Goal: Task Accomplishment & Management: Complete application form

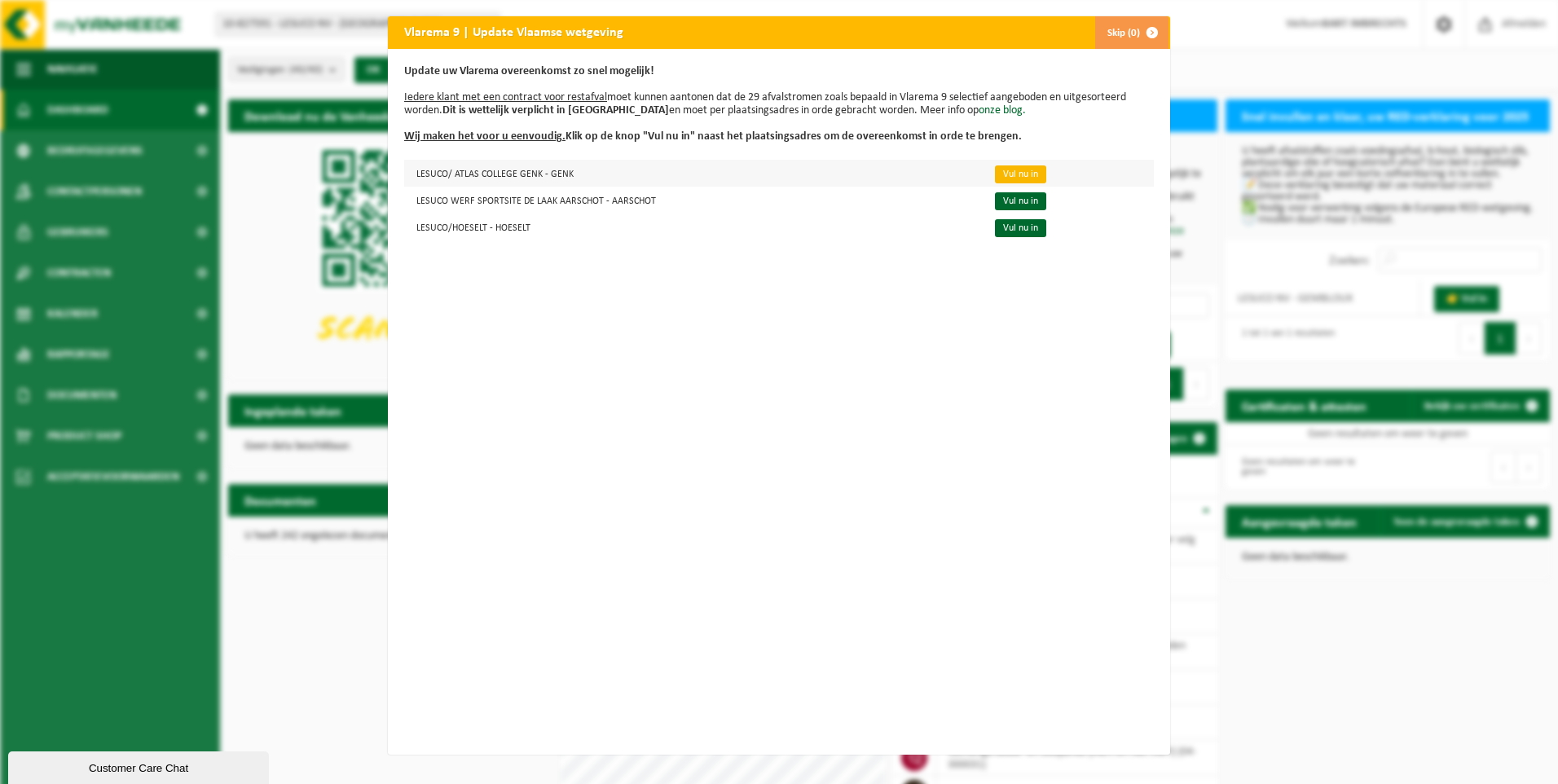
click at [1004, 176] on link "Vul nu in" at bounding box center [1020, 174] width 51 height 18
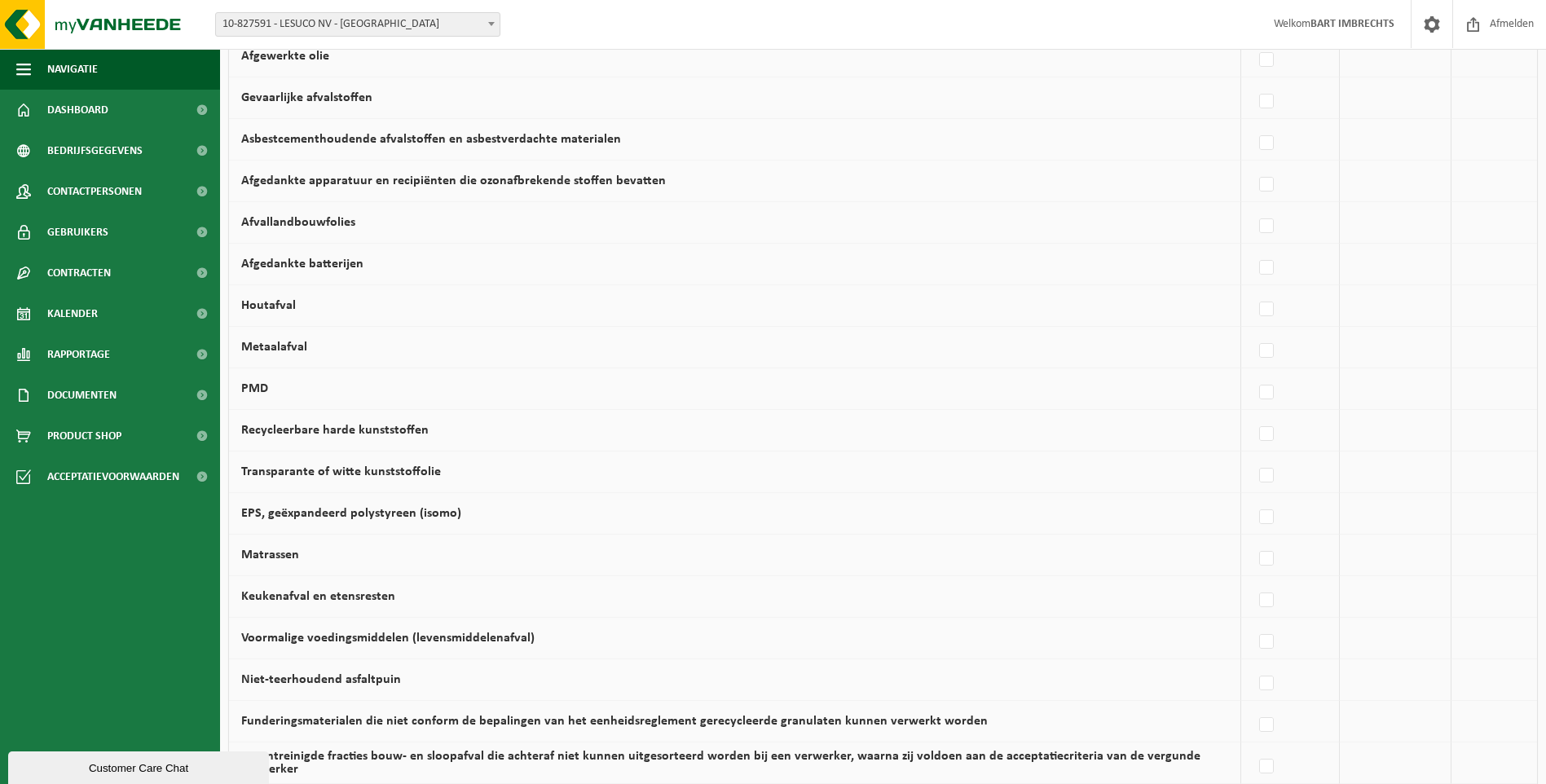
scroll to position [661, 0]
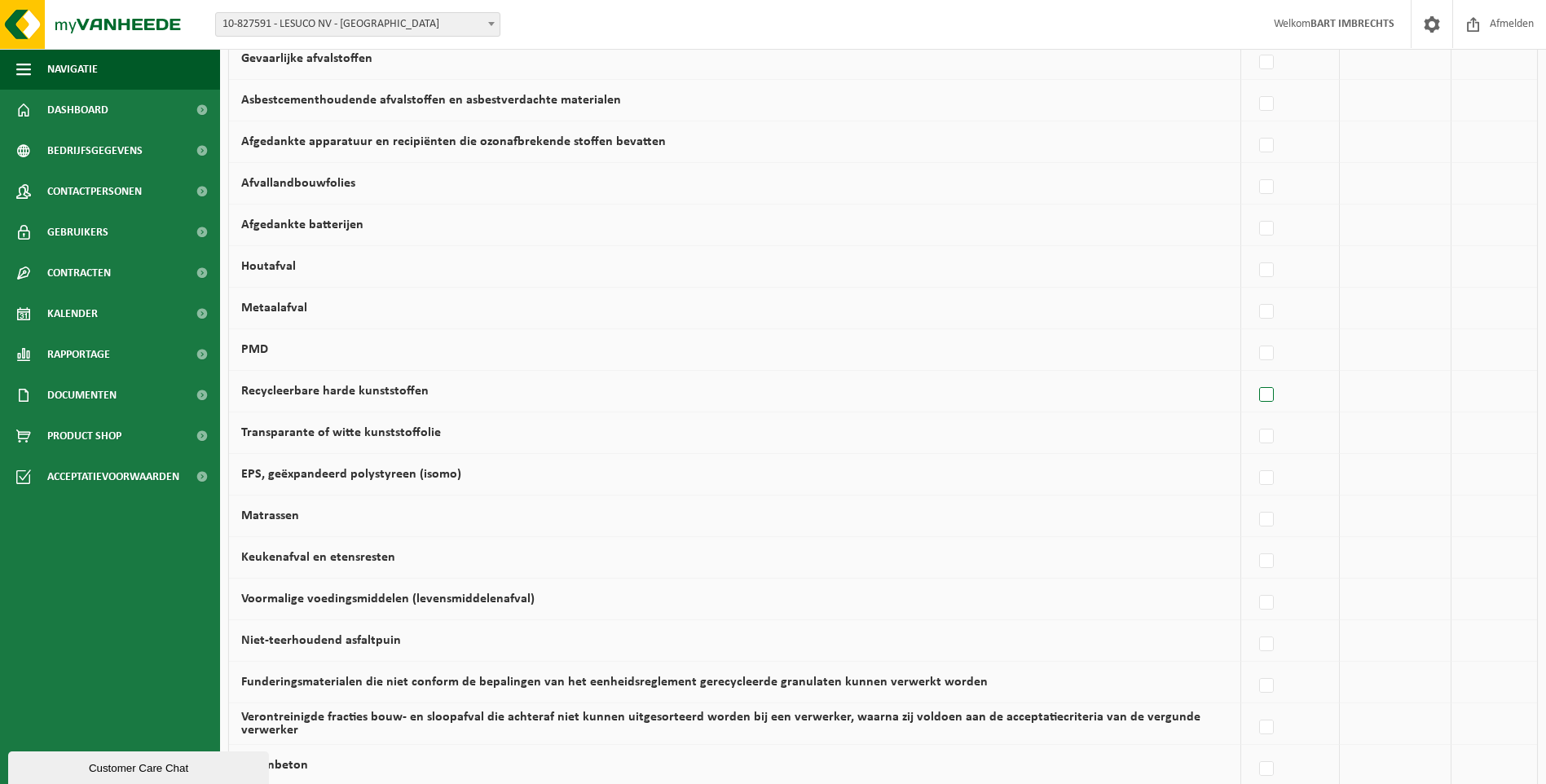
click at [1270, 395] on label at bounding box center [1267, 395] width 23 height 24
click at [1254, 375] on input "Recycleerbare harde kunststoffen" at bounding box center [1253, 374] width 1 height 1
checkbox input "true"
click at [1125, 434] on label at bounding box center [1123, 436] width 23 height 24
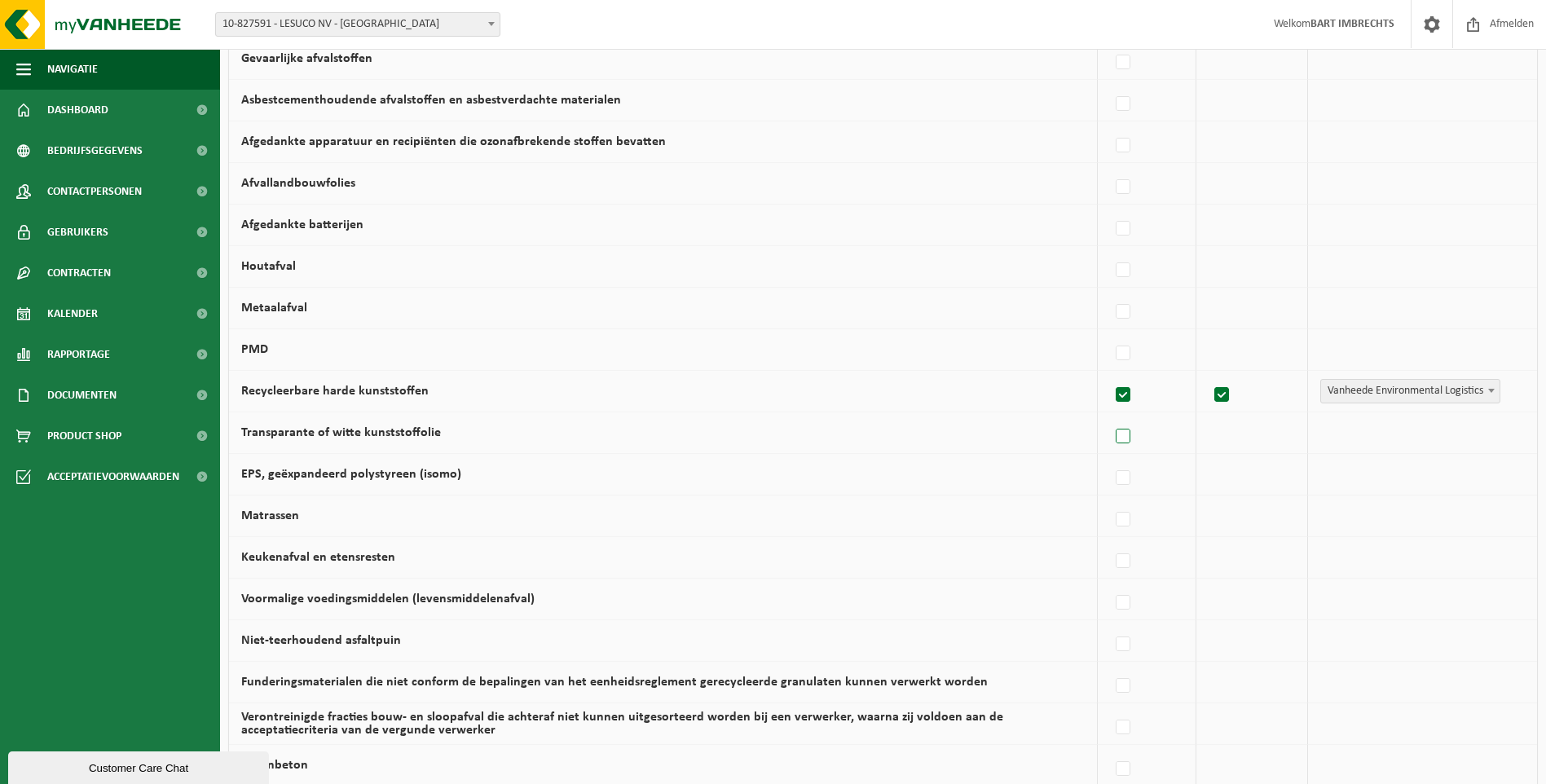
click at [1110, 416] on input "Transparante of witte kunststoffolie" at bounding box center [1110, 415] width 1 height 1
checkbox input "true"
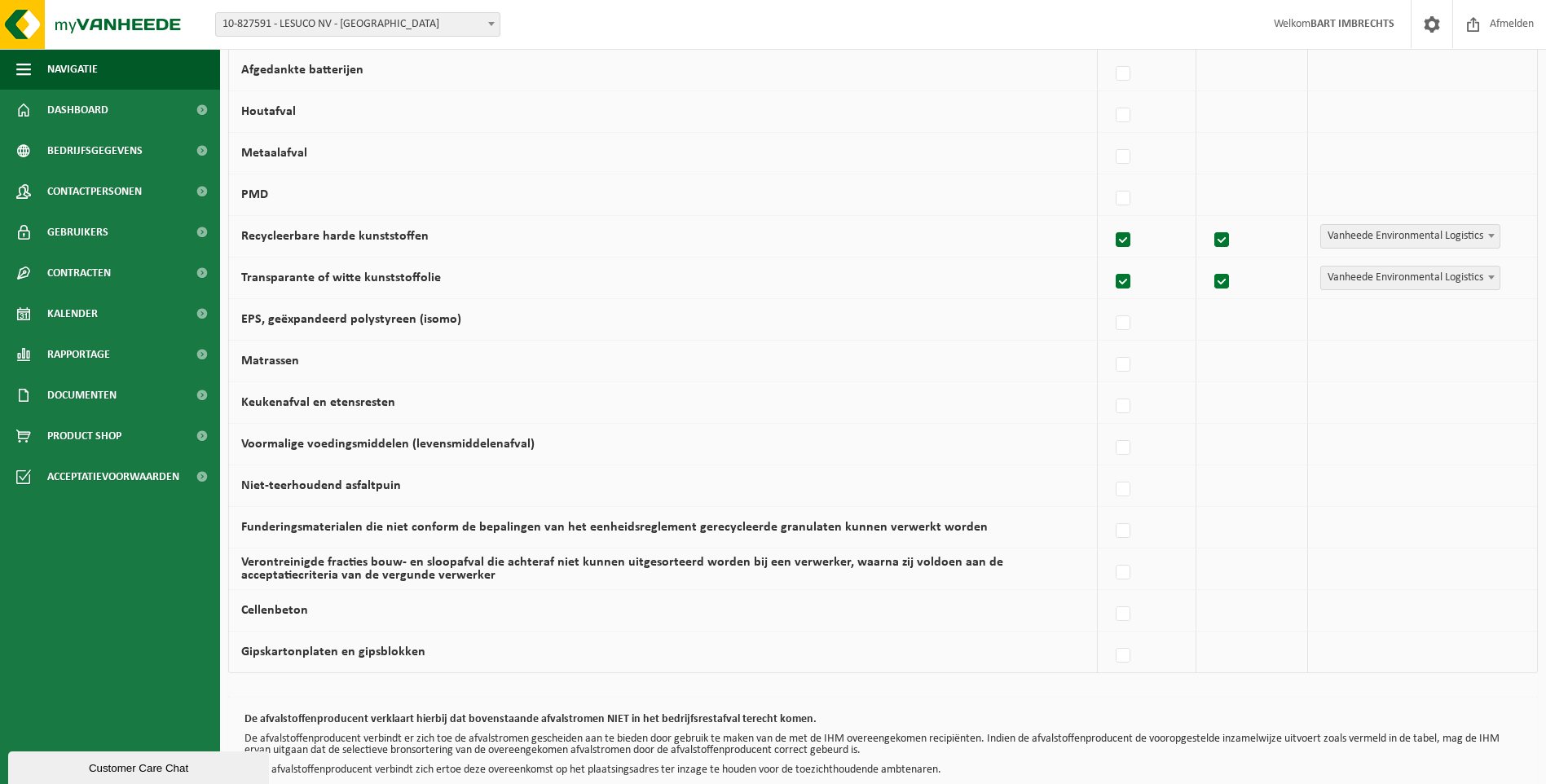
scroll to position [825, 0]
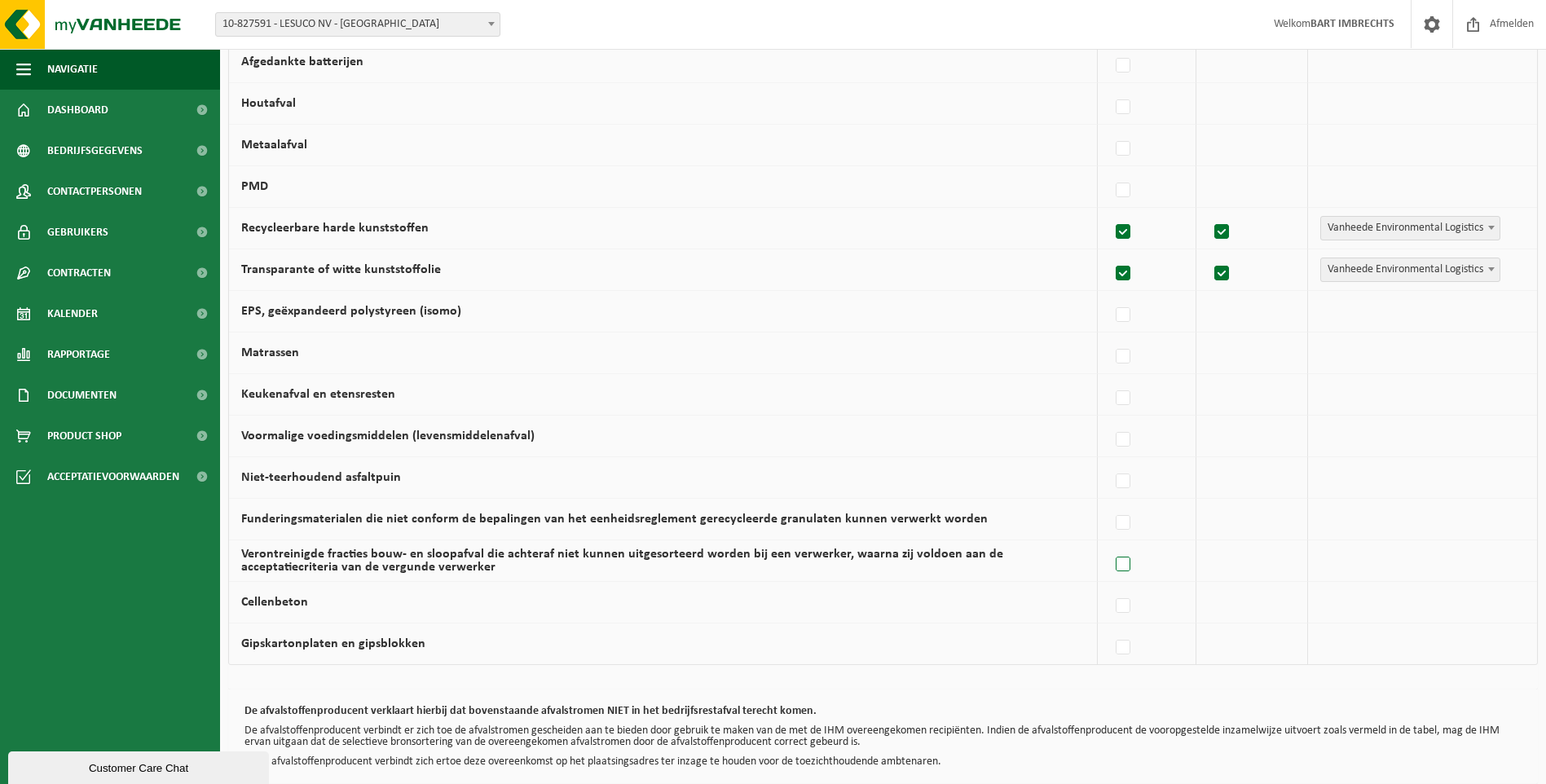
click at [1129, 560] on label at bounding box center [1123, 564] width 23 height 24
click at [1110, 544] on input "Verontreinigde fracties bouw- en sloopafval die achteraf niet kunnen uitgesorte…" at bounding box center [1110, 543] width 1 height 1
checkbox input "true"
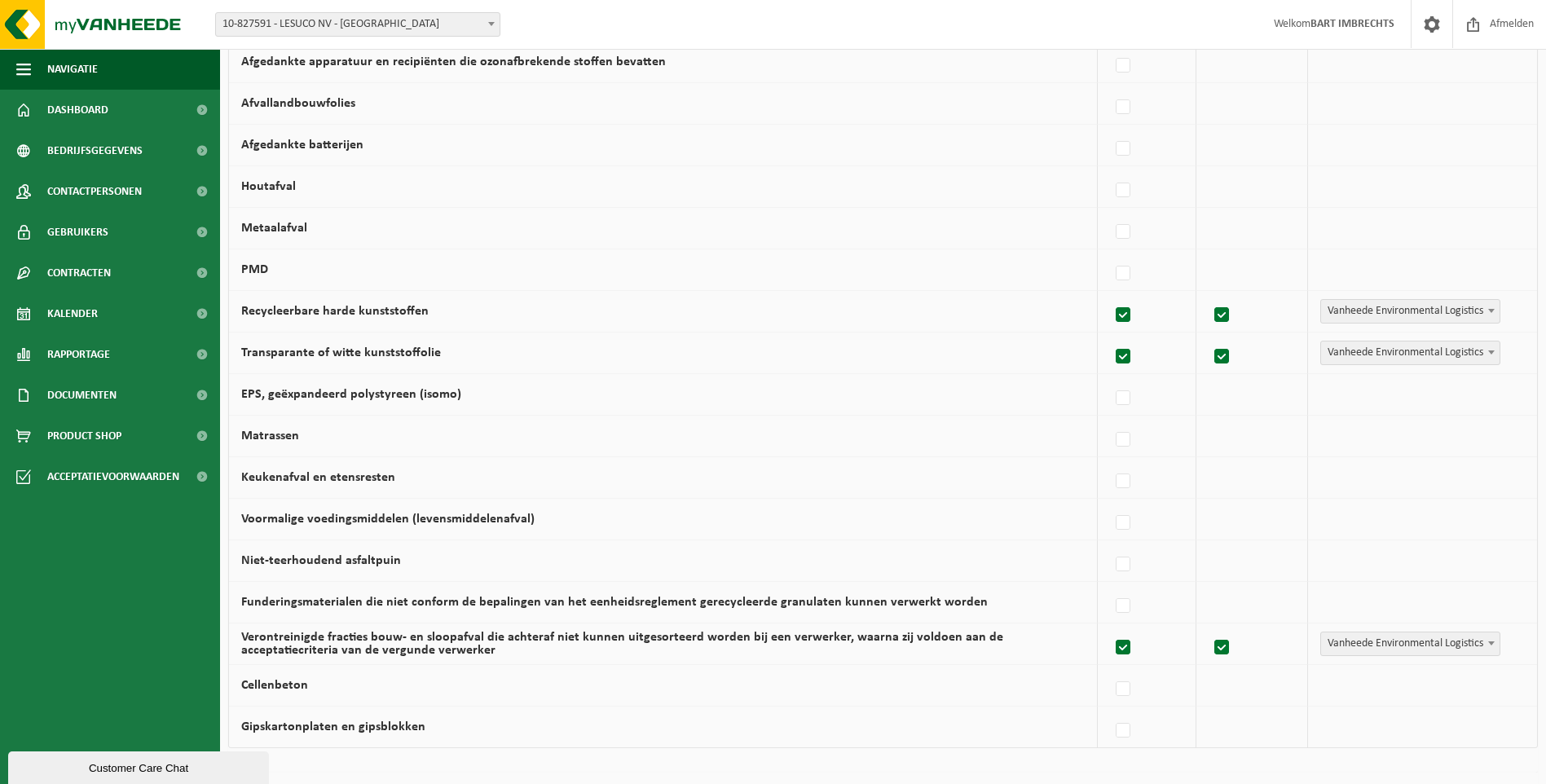
scroll to position [906, 0]
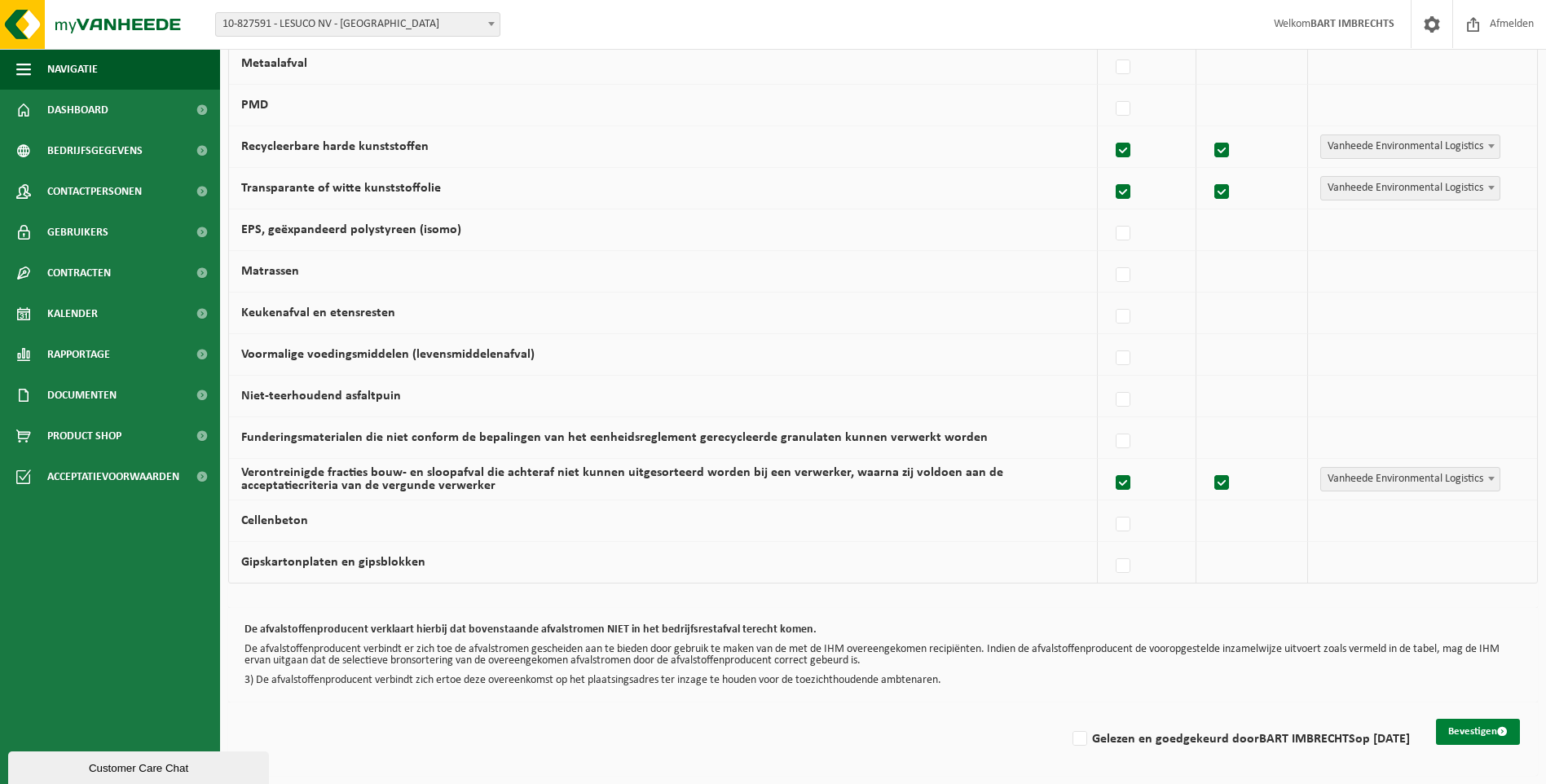
click at [1465, 733] on button "Bevestigen" at bounding box center [1478, 732] width 84 height 26
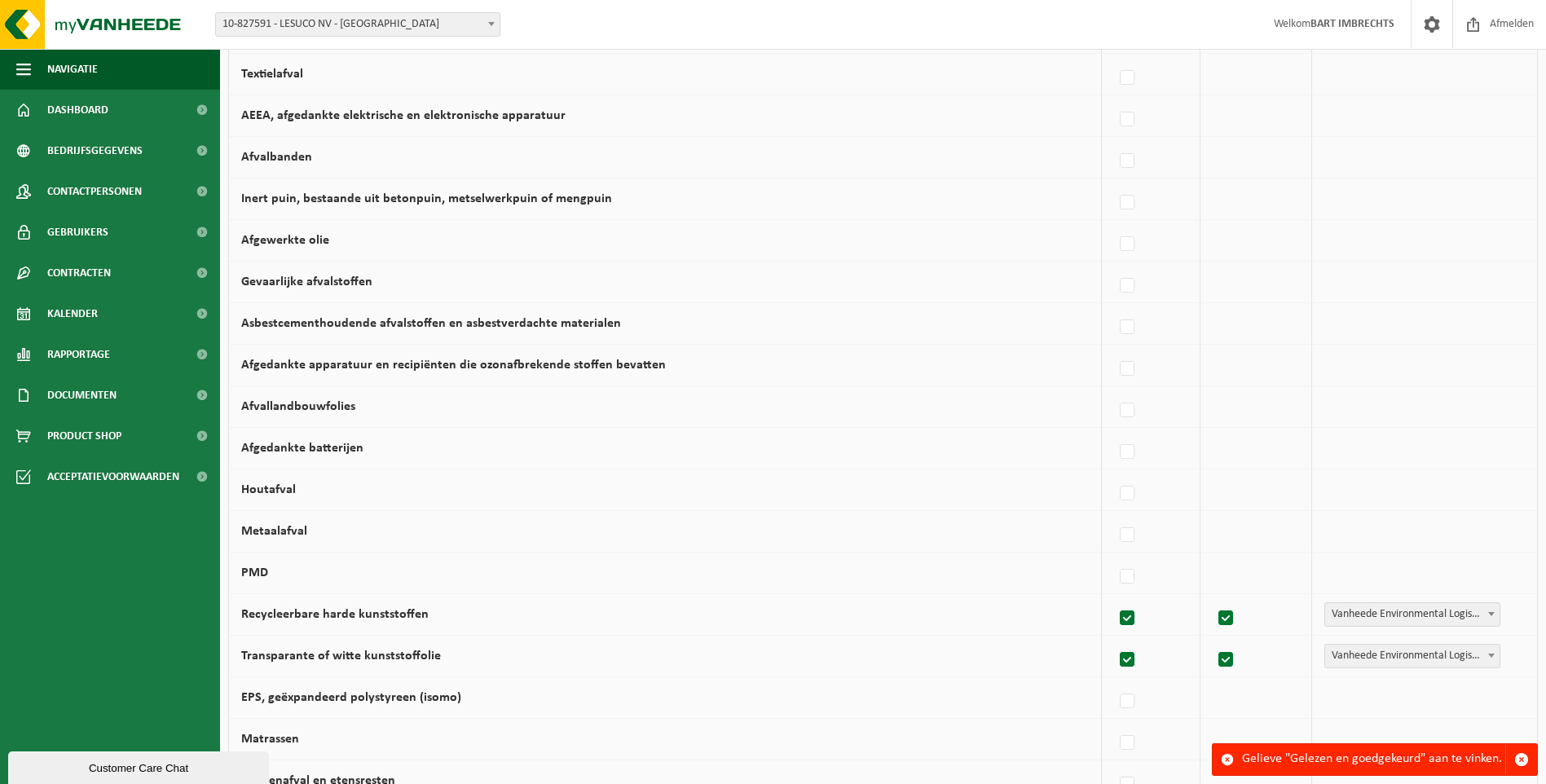
scroll to position [825, 0]
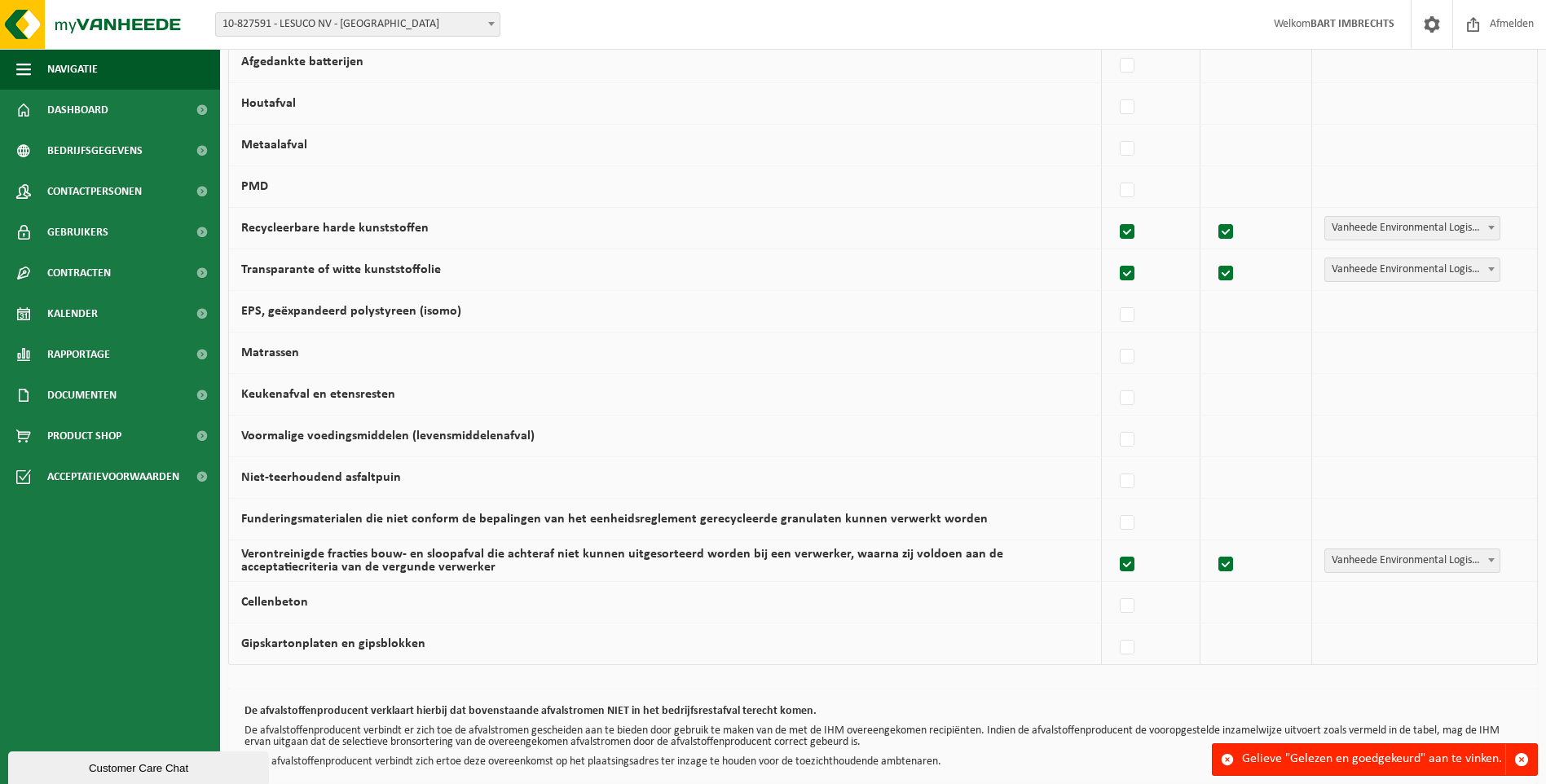
click at [1296, 750] on div "Gelieve "Gelezen en goedgekeurd" aan te vinken." at bounding box center [1373, 760] width 263 height 31
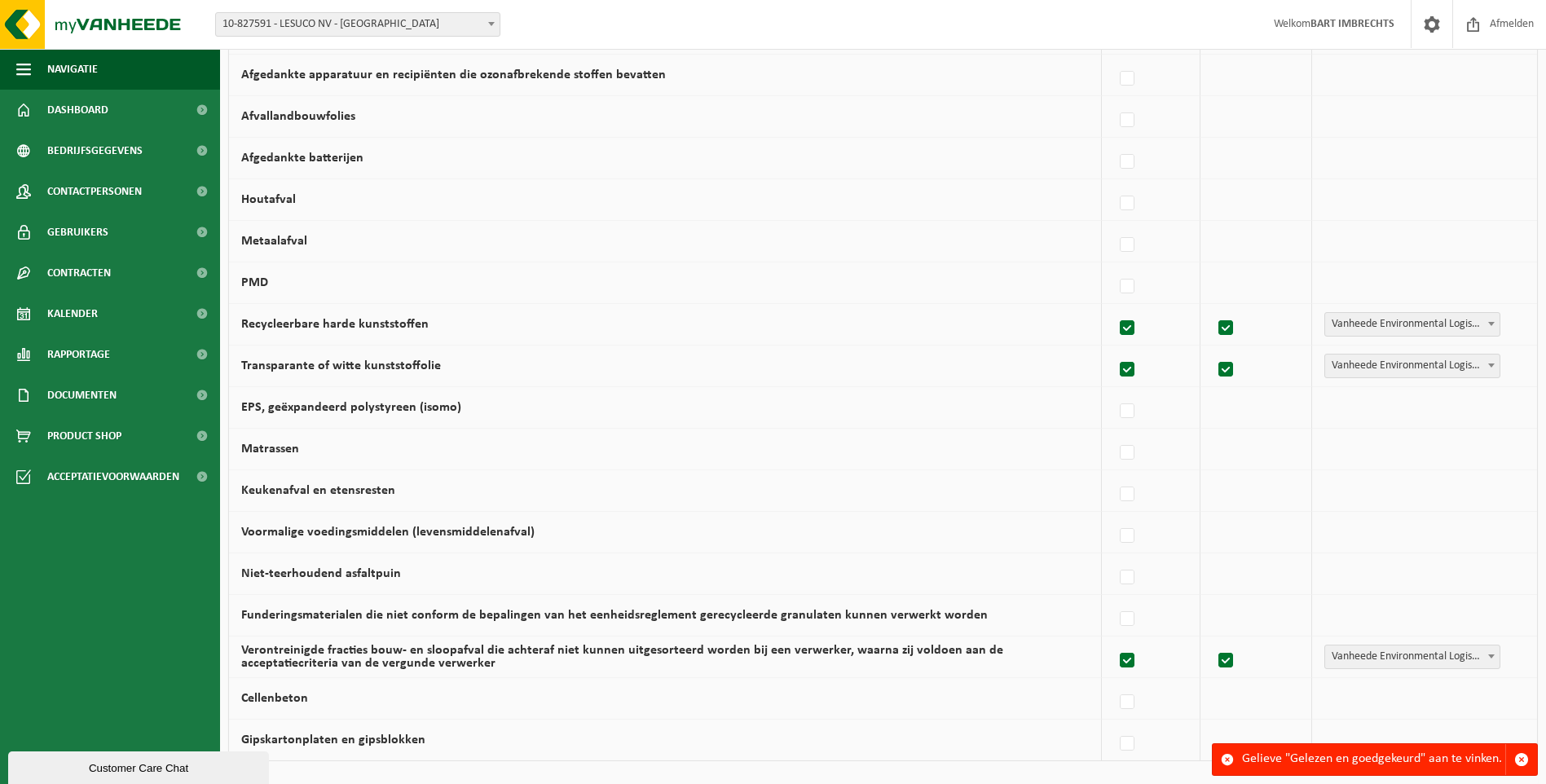
scroll to position [906, 0]
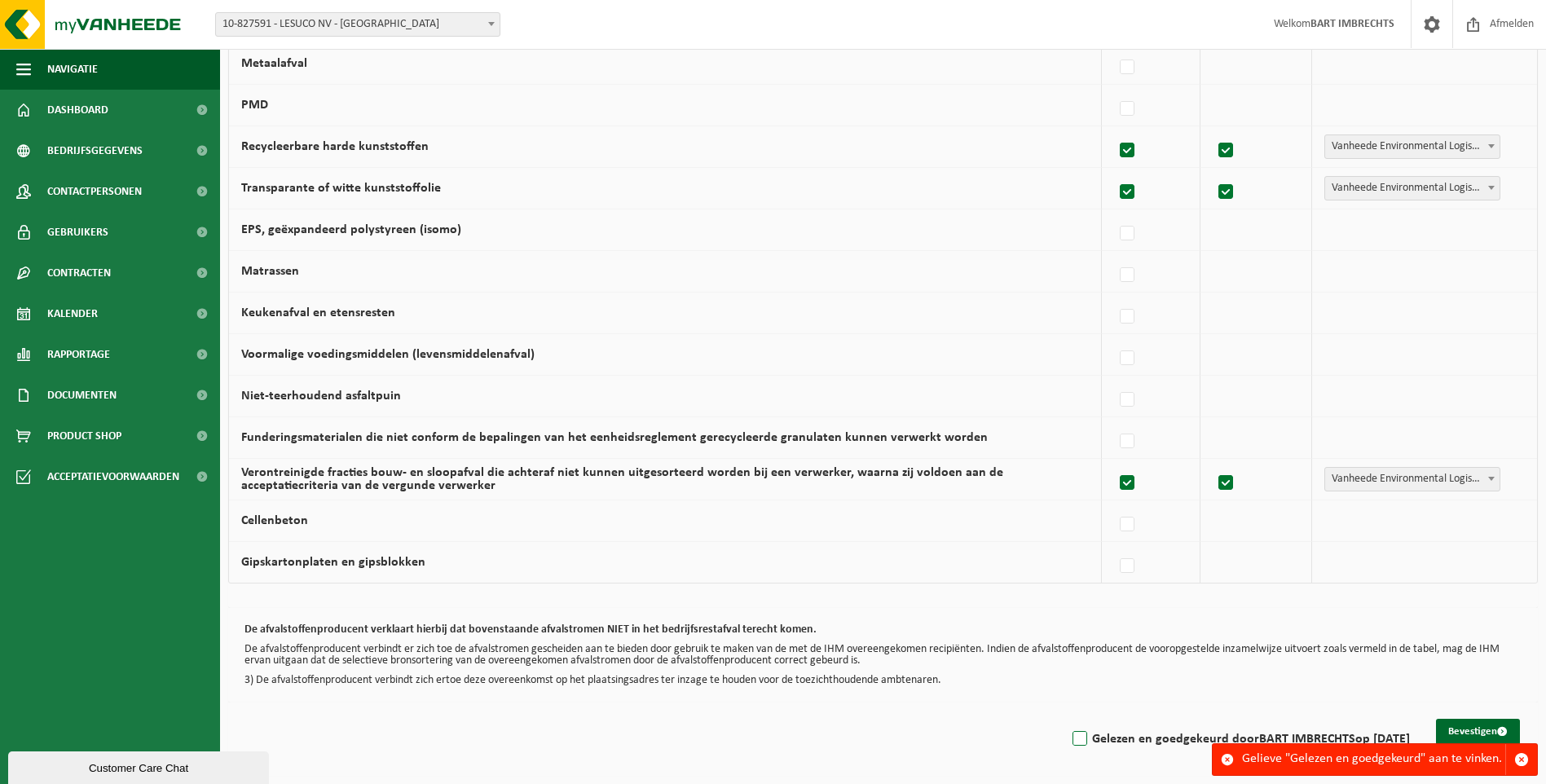
click at [1070, 734] on label "Gelezen en goedgekeurd door BART IMBRECHTS op 18/09/25" at bounding box center [1240, 739] width 341 height 24
click at [1067, 719] on input "Gelezen en goedgekeurd door BART IMBRECHTS op 18/09/25" at bounding box center [1066, 718] width 1 height 1
checkbox input "true"
click at [1471, 732] on button "Bevestigen" at bounding box center [1478, 732] width 84 height 26
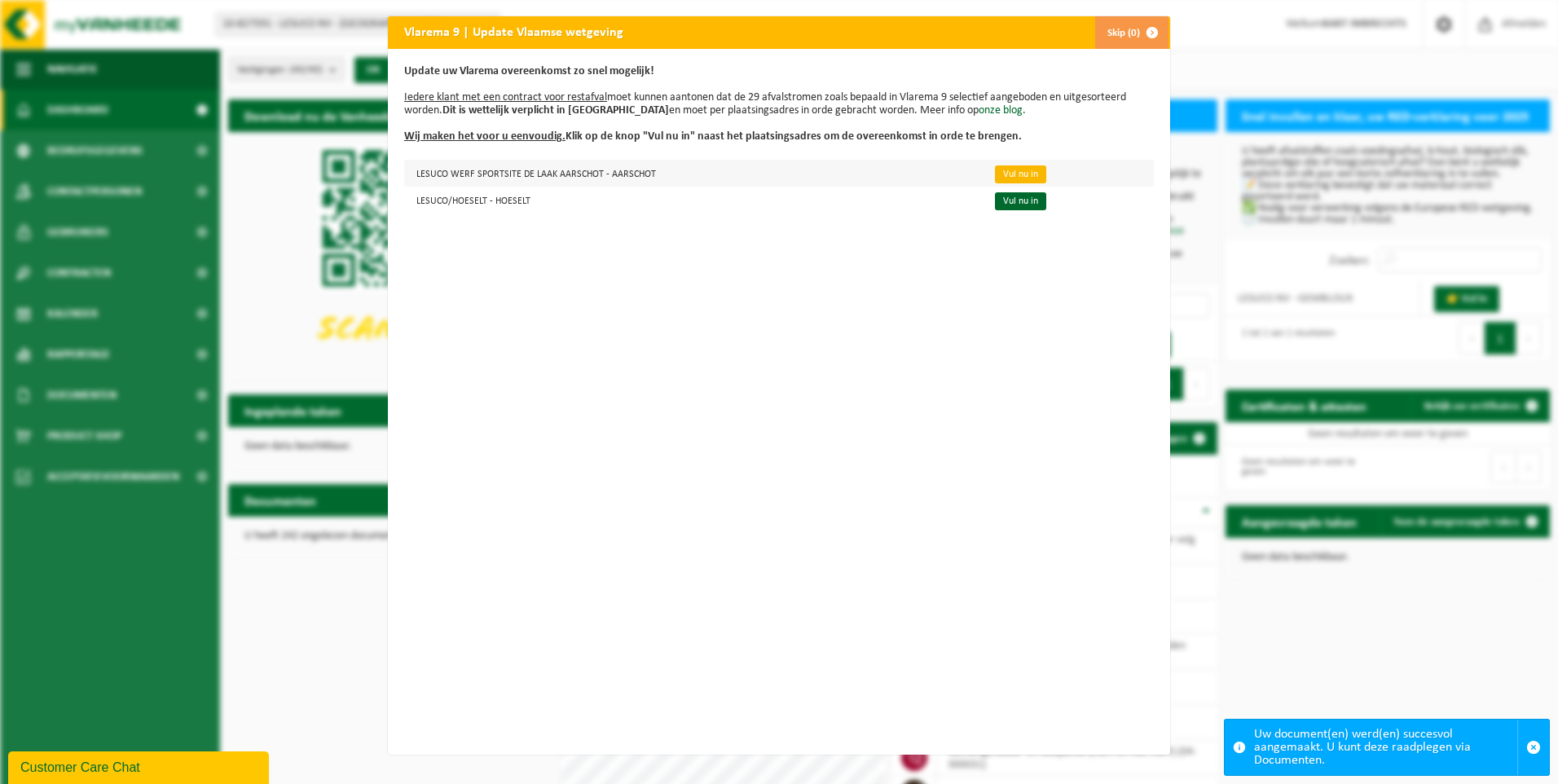
click at [996, 169] on link "Vul nu in" at bounding box center [1020, 174] width 51 height 18
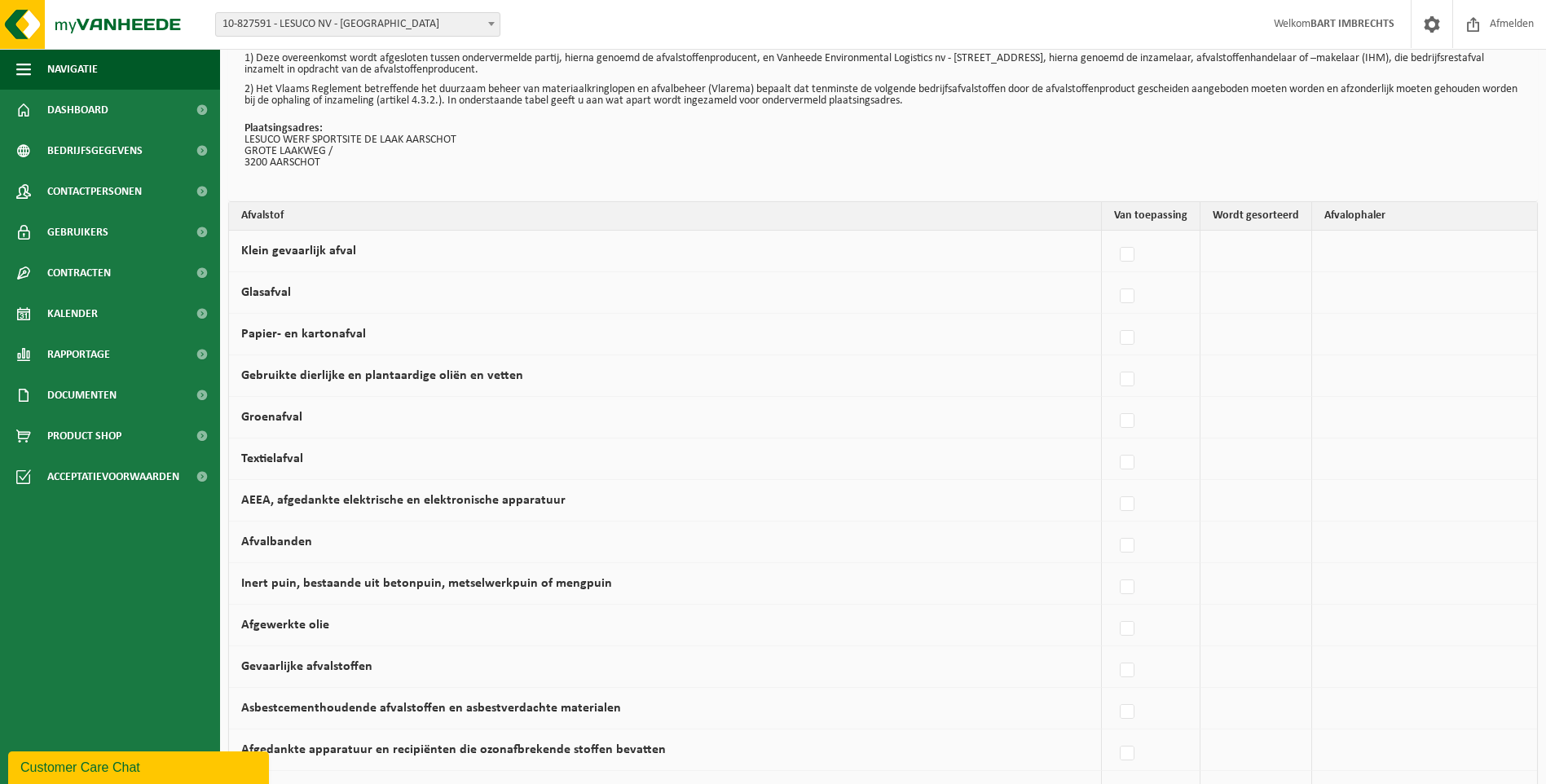
scroll to position [82, 0]
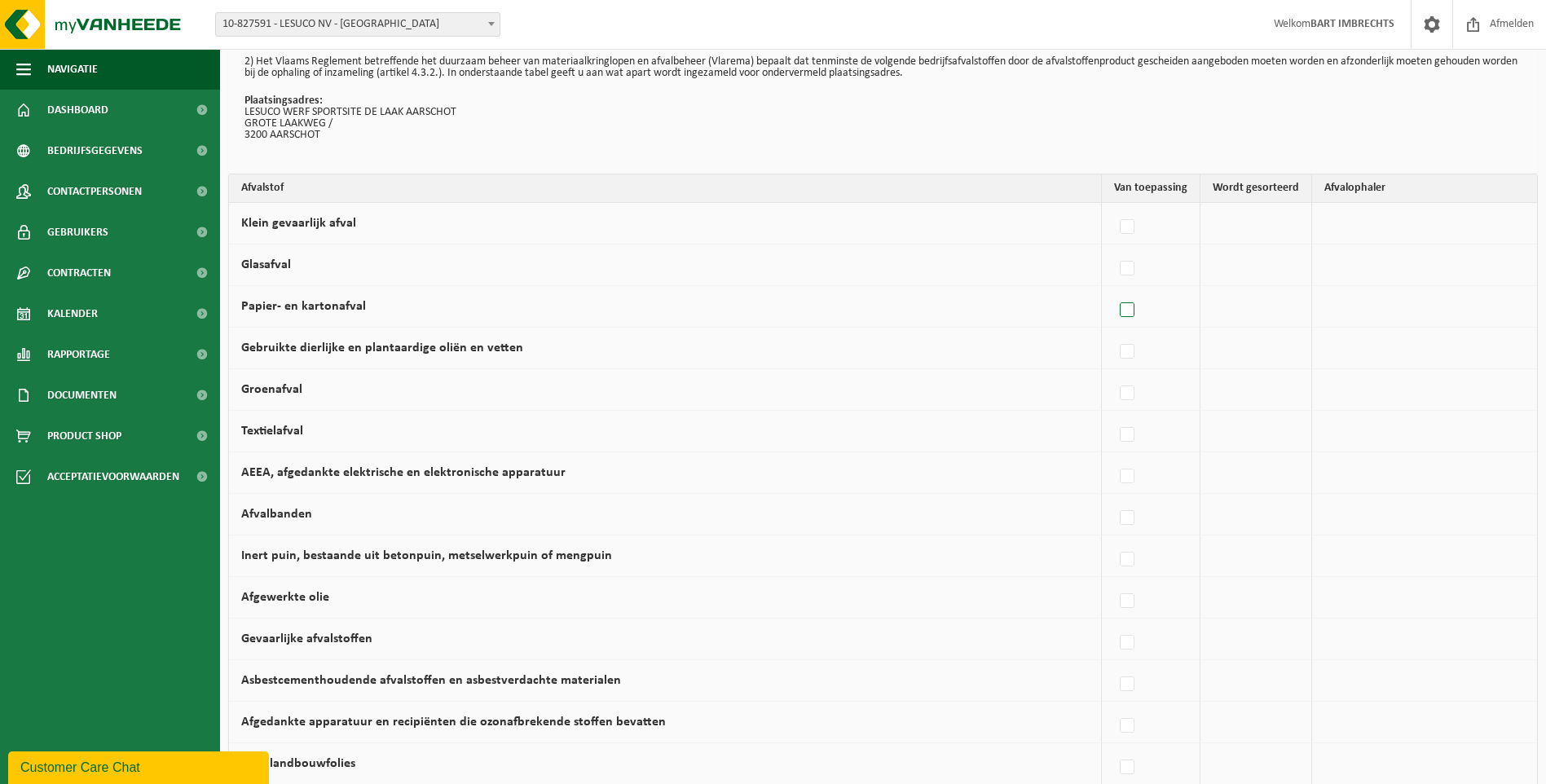
click at [1137, 309] on label at bounding box center [1128, 310] width 23 height 24
click at [1114, 290] on input "Papier- en kartonafval" at bounding box center [1113, 289] width 1 height 1
checkbox input "true"
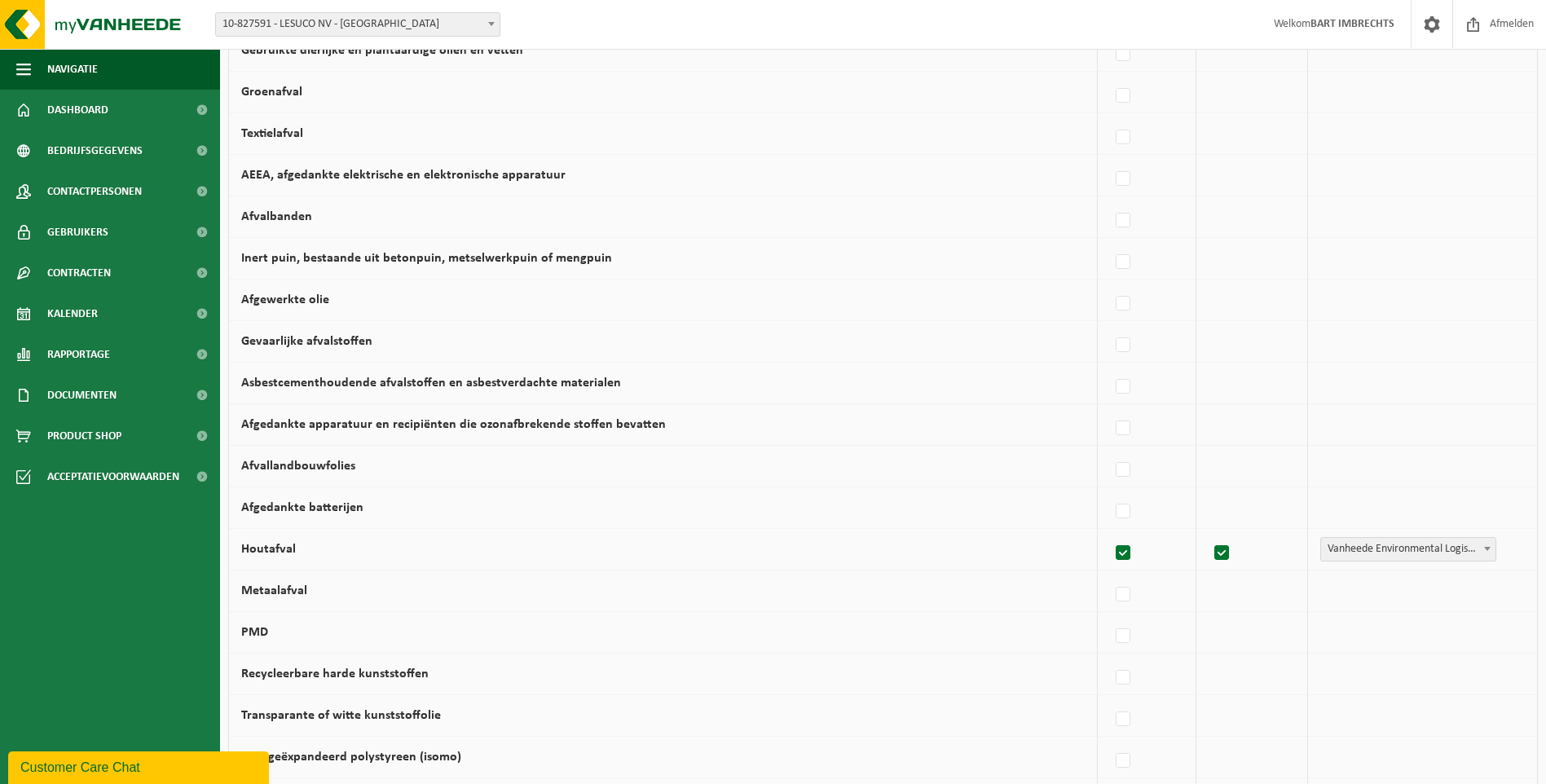
scroll to position [408, 0]
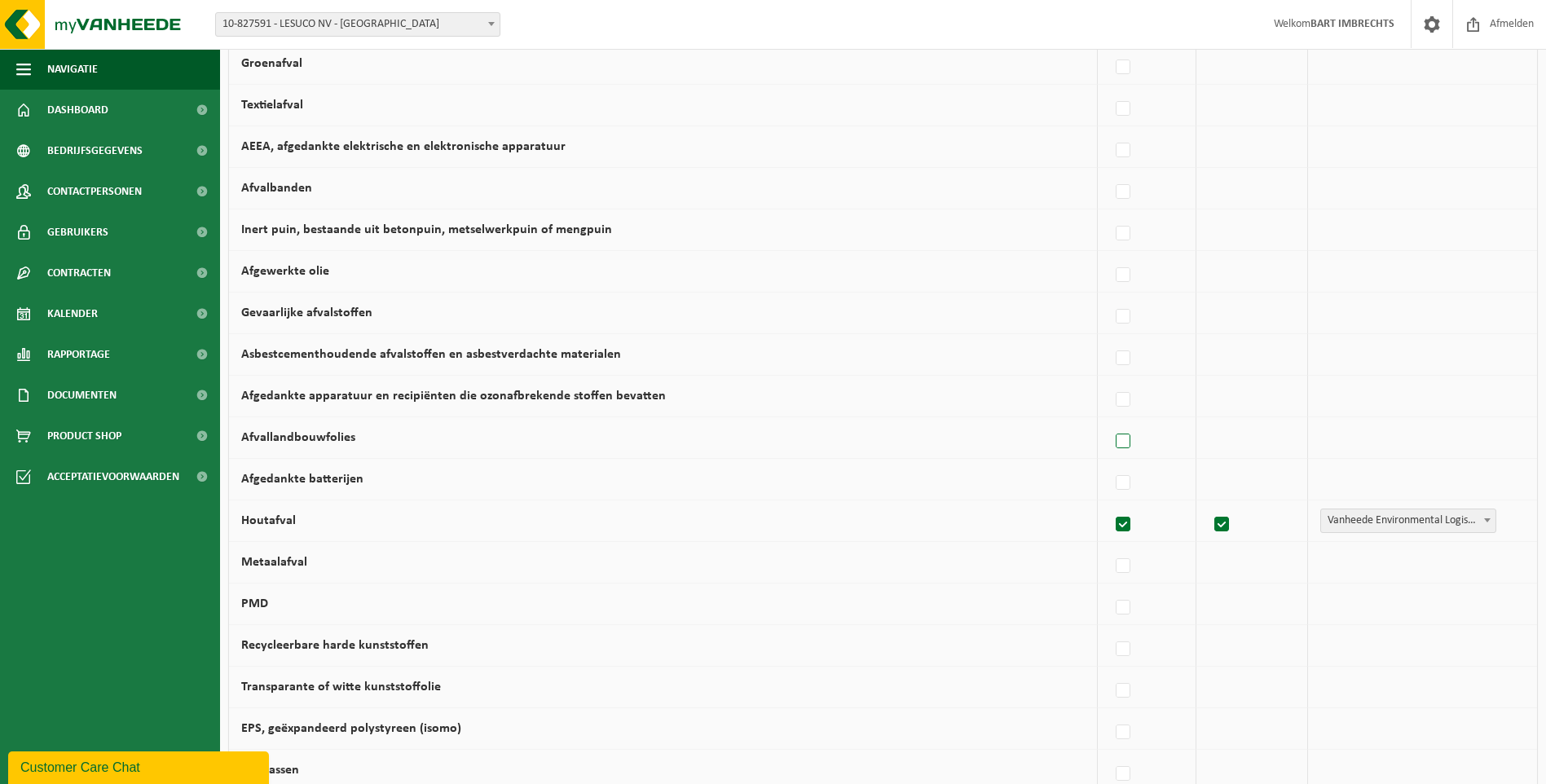
click at [1119, 440] on label at bounding box center [1123, 442] width 23 height 24
click at [1110, 422] on input "Afvallandbouwfolies" at bounding box center [1110, 421] width 1 height 1
checkbox input "true"
click at [1126, 435] on label at bounding box center [1123, 442] width 23 height 24
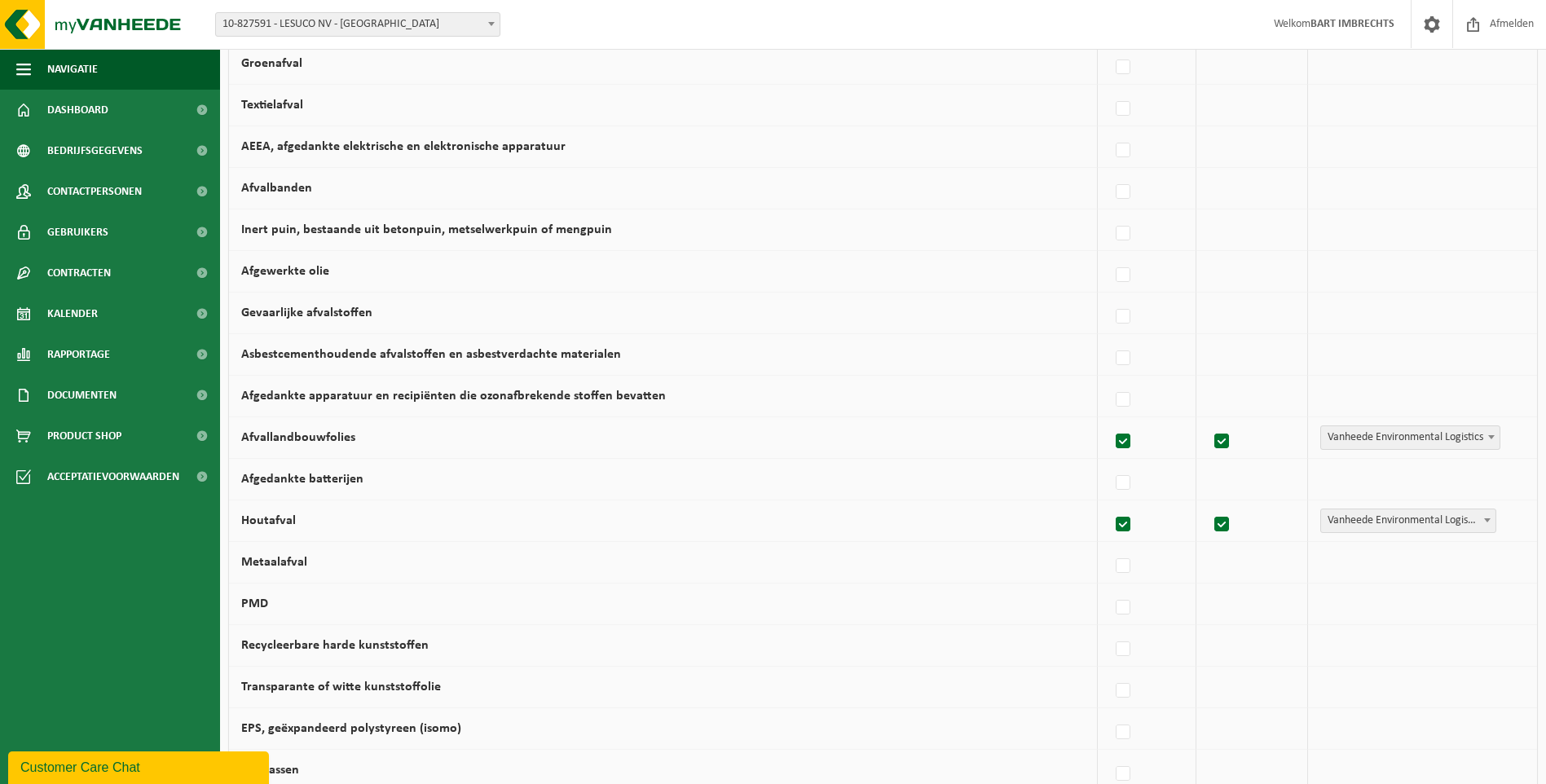
click at [1110, 422] on input "Afvallandbouwfolies" at bounding box center [1110, 421] width 1 height 1
checkbox input "false"
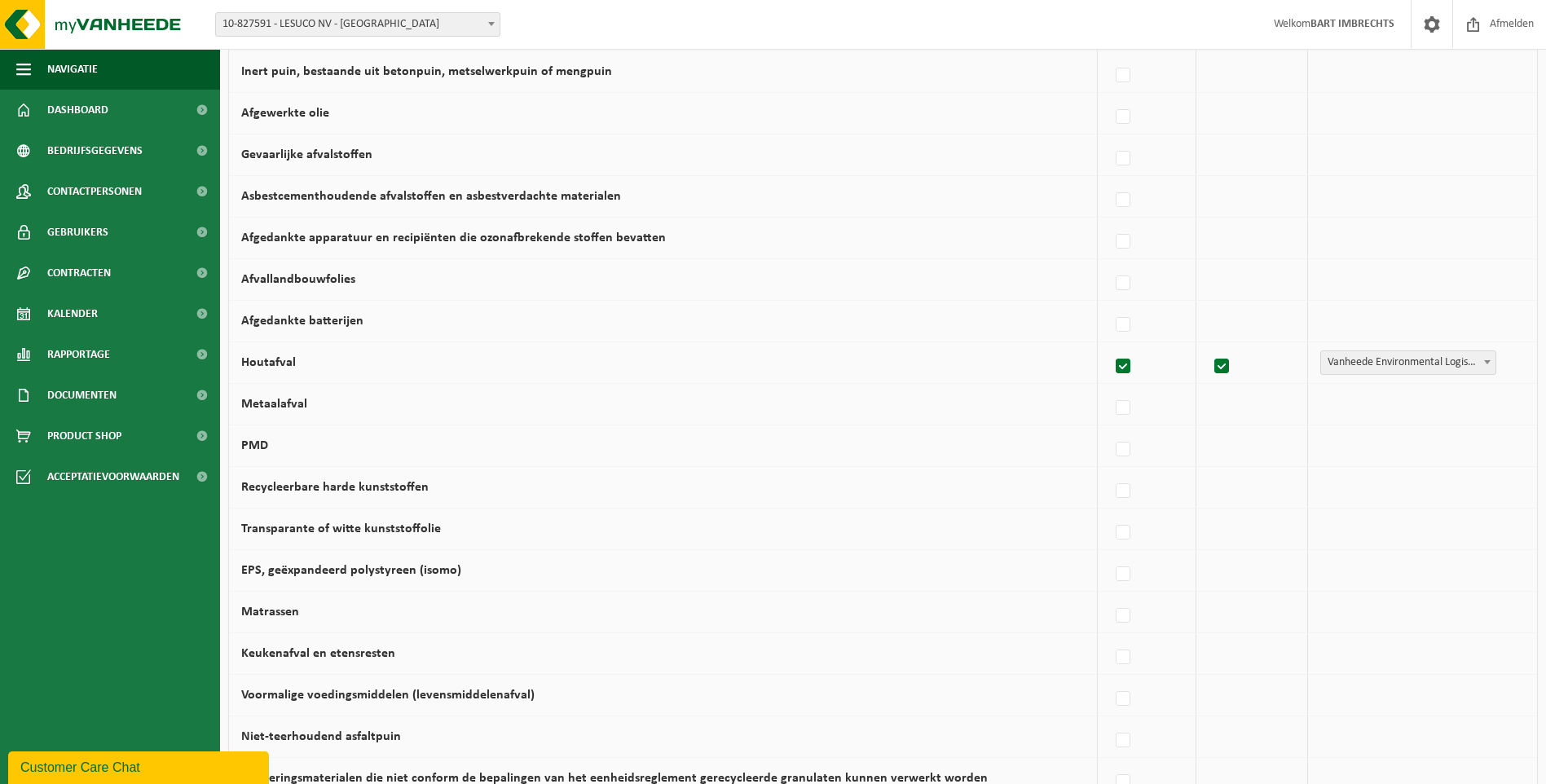
scroll to position [570, 0]
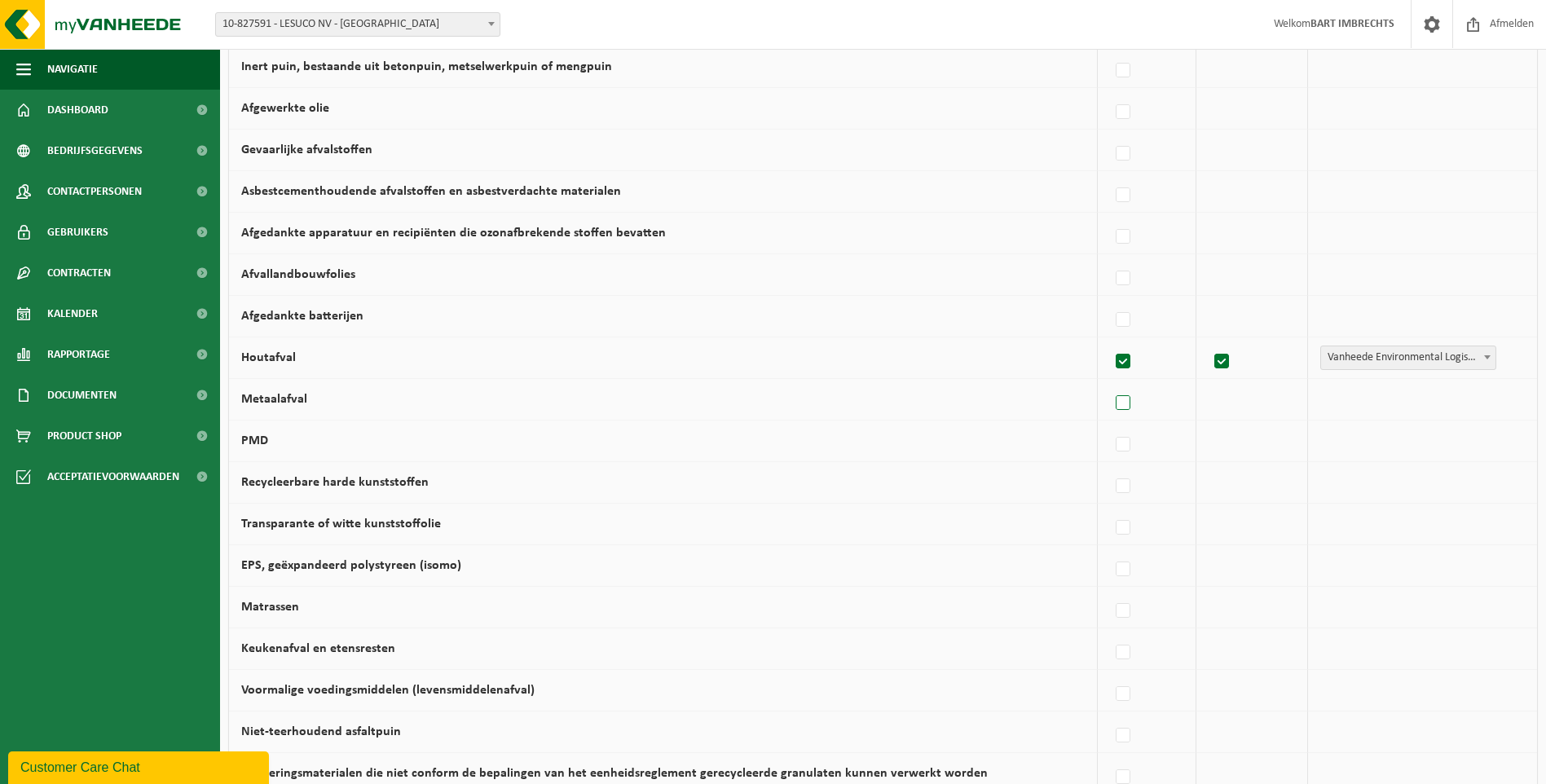
click at [1127, 402] on label at bounding box center [1123, 403] width 23 height 24
click at [1110, 383] on input "Metaalafval" at bounding box center [1110, 382] width 1 height 1
checkbox input "true"
click at [1124, 488] on label at bounding box center [1123, 487] width 23 height 24
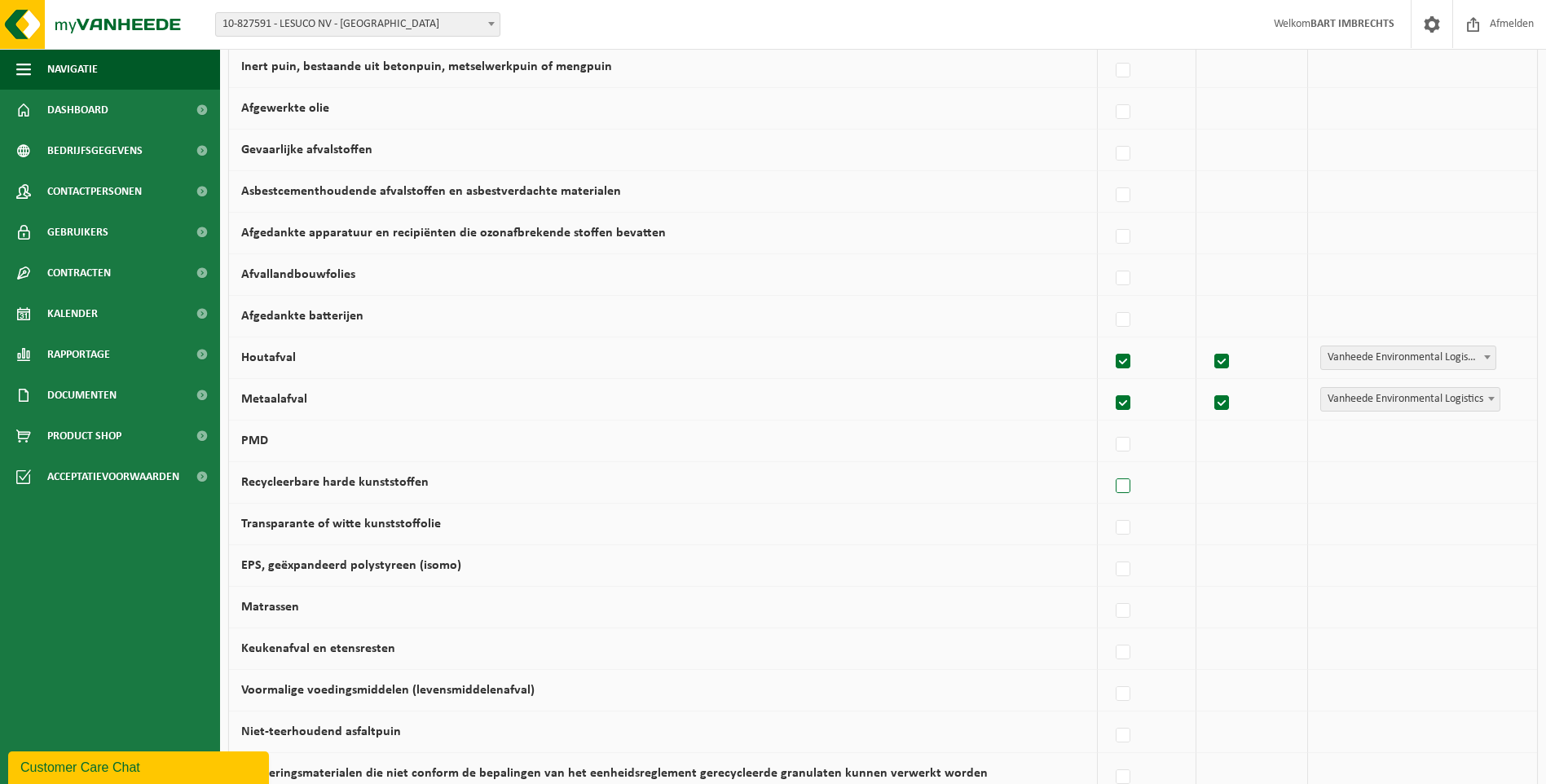
click at [1110, 466] on input "Recycleerbare harde kunststoffen" at bounding box center [1110, 465] width 1 height 1
checkbox input "true"
click at [1125, 532] on label at bounding box center [1123, 528] width 23 height 24
click at [1110, 508] on input "Transparante of witte kunststoffolie" at bounding box center [1110, 507] width 1 height 1
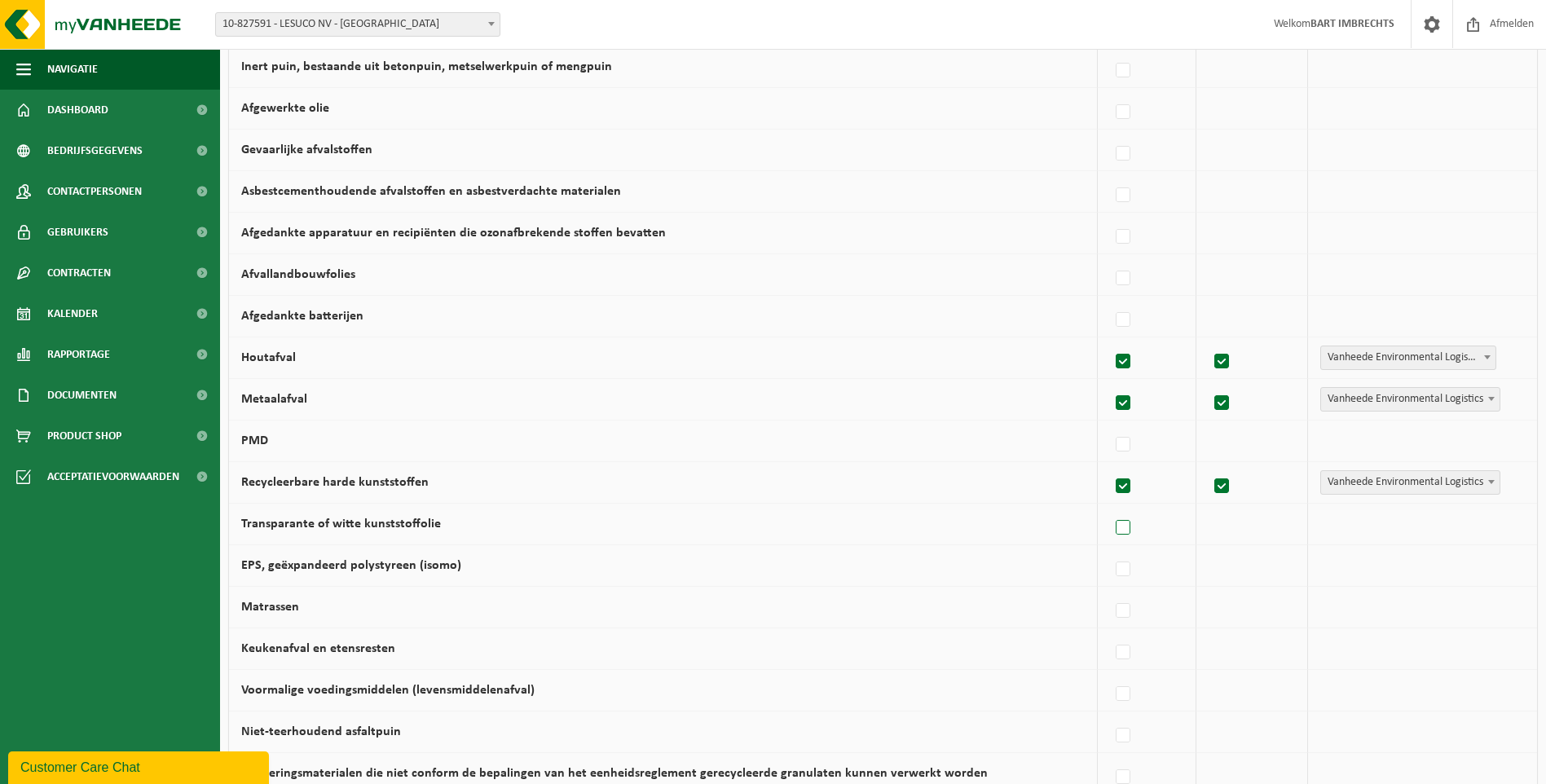
checkbox input "true"
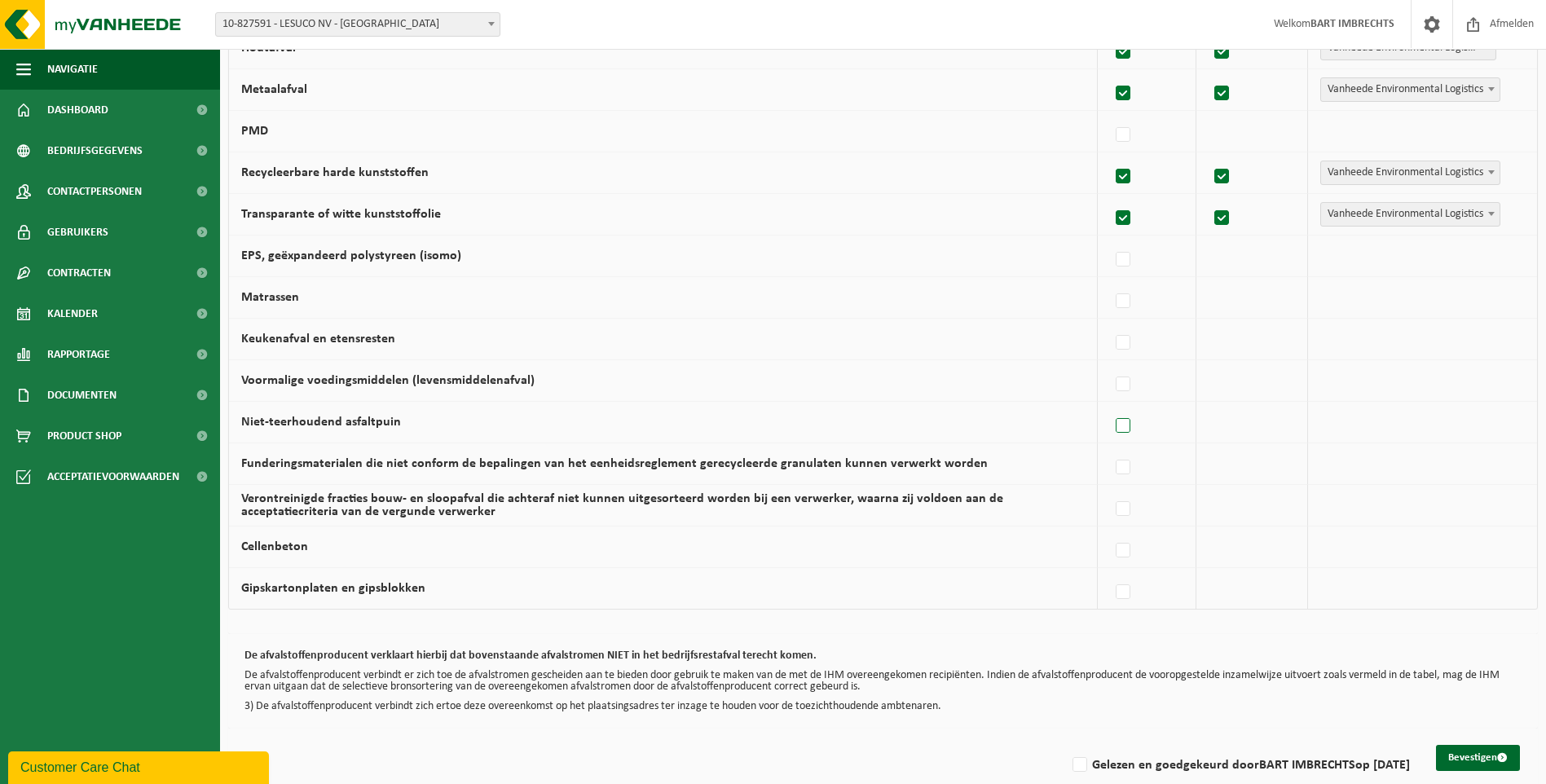
scroll to position [896, 0]
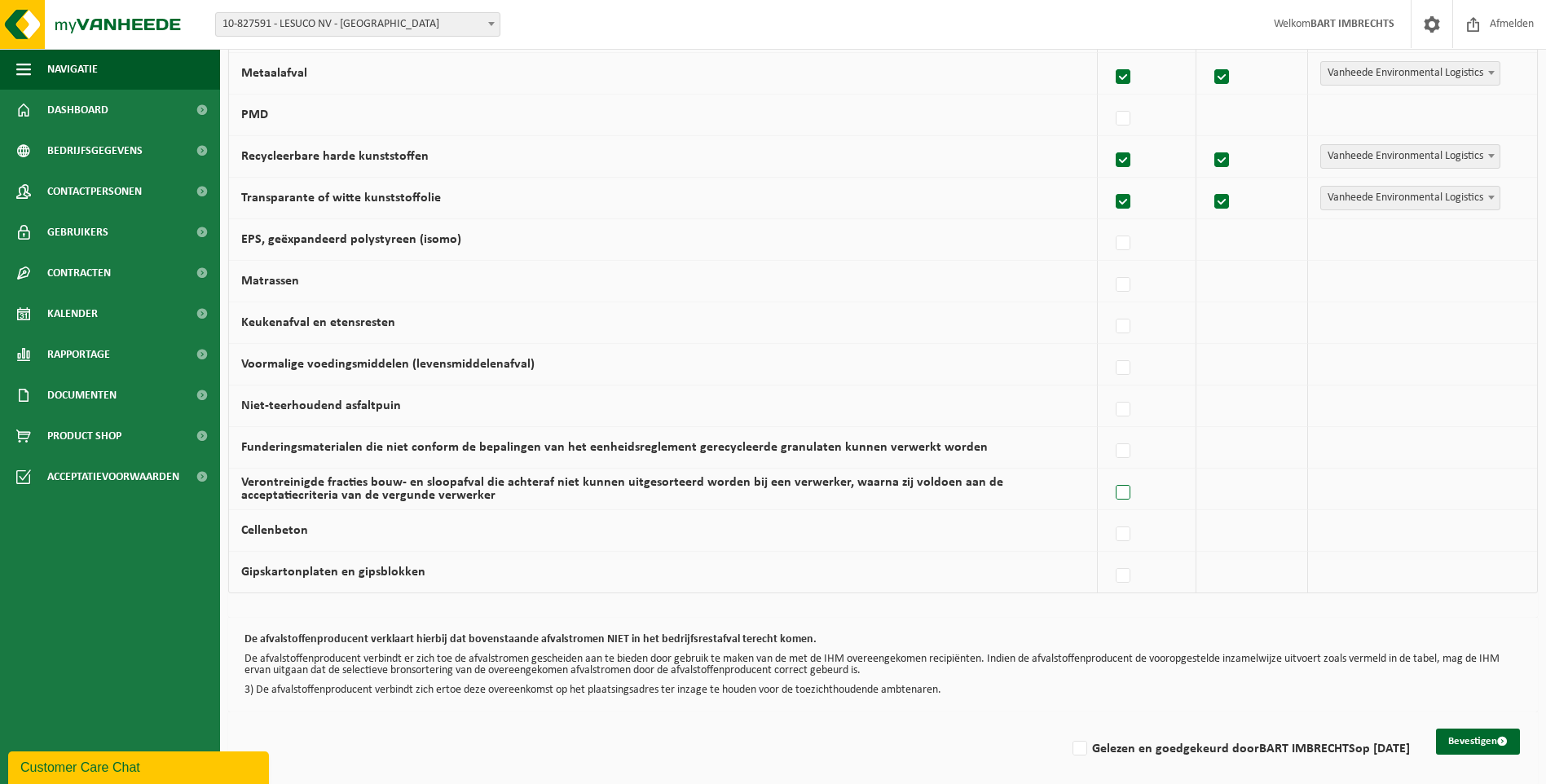
click at [1122, 488] on label at bounding box center [1123, 493] width 23 height 24
click at [1110, 473] on input "Verontreinigde fracties bouw- en sloopafval die achteraf niet kunnen uitgesorte…" at bounding box center [1110, 472] width 1 height 1
checkbox input "true"
click at [1072, 751] on label "Gelezen en goedgekeurd door [PERSON_NAME] op [DATE]" at bounding box center [1240, 748] width 341 height 24
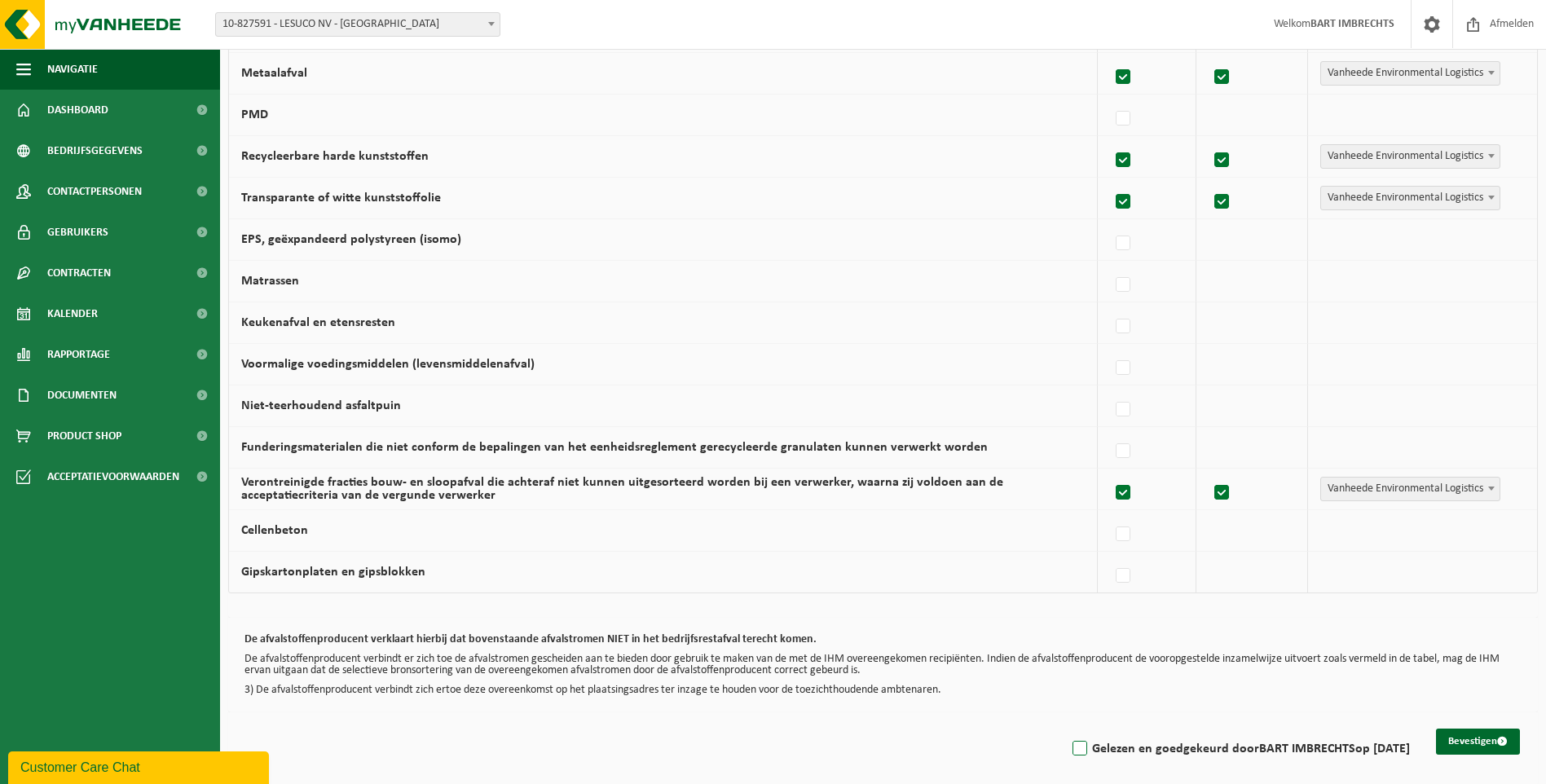
click at [1067, 728] on input "Gelezen en goedgekeurd door [PERSON_NAME] op [DATE]" at bounding box center [1066, 728] width 1 height 1
checkbox input "true"
click at [1475, 747] on button "Bevestigen" at bounding box center [1478, 741] width 84 height 26
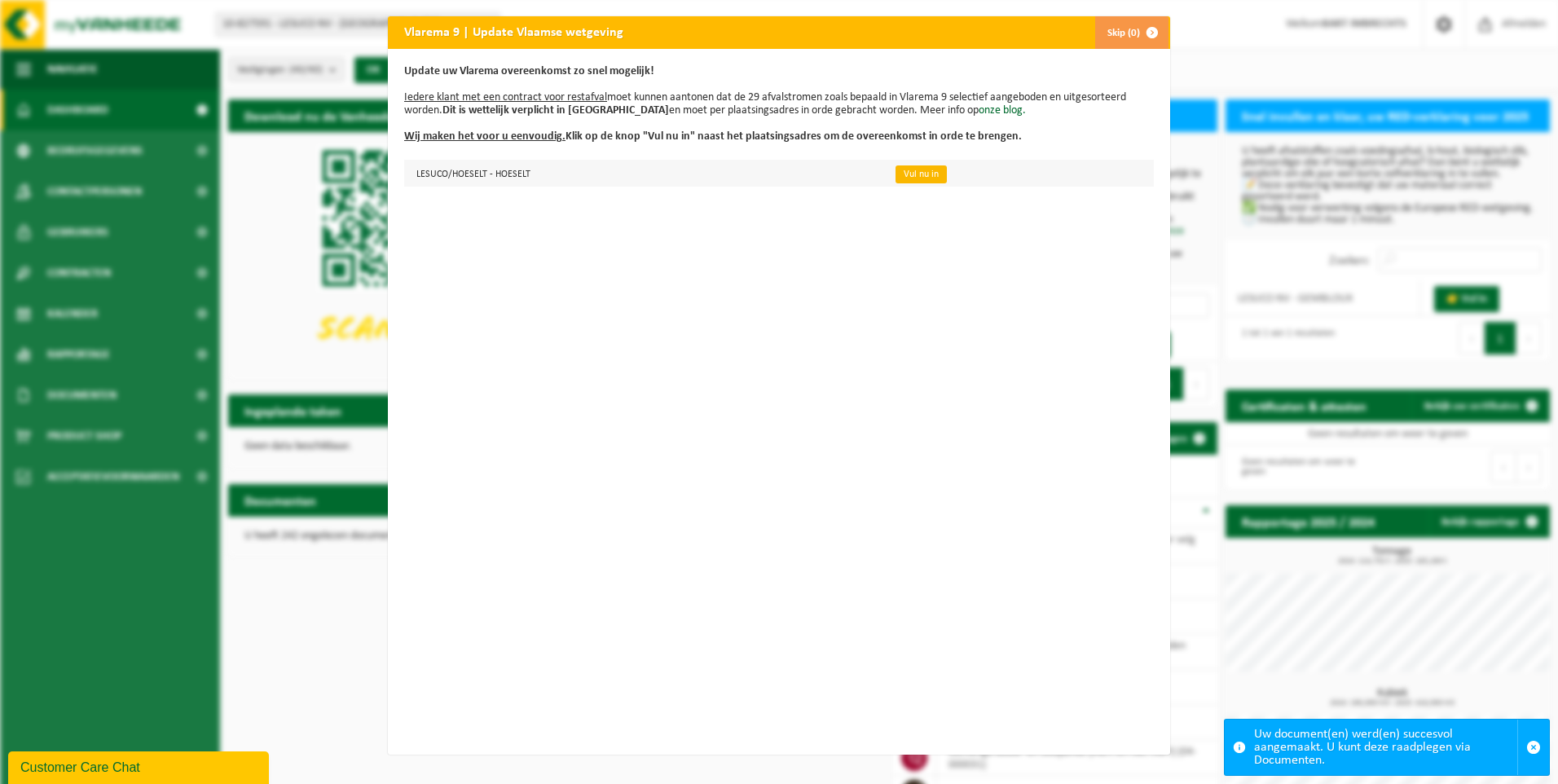
click at [896, 176] on link "Vul nu in" at bounding box center [921, 174] width 51 height 18
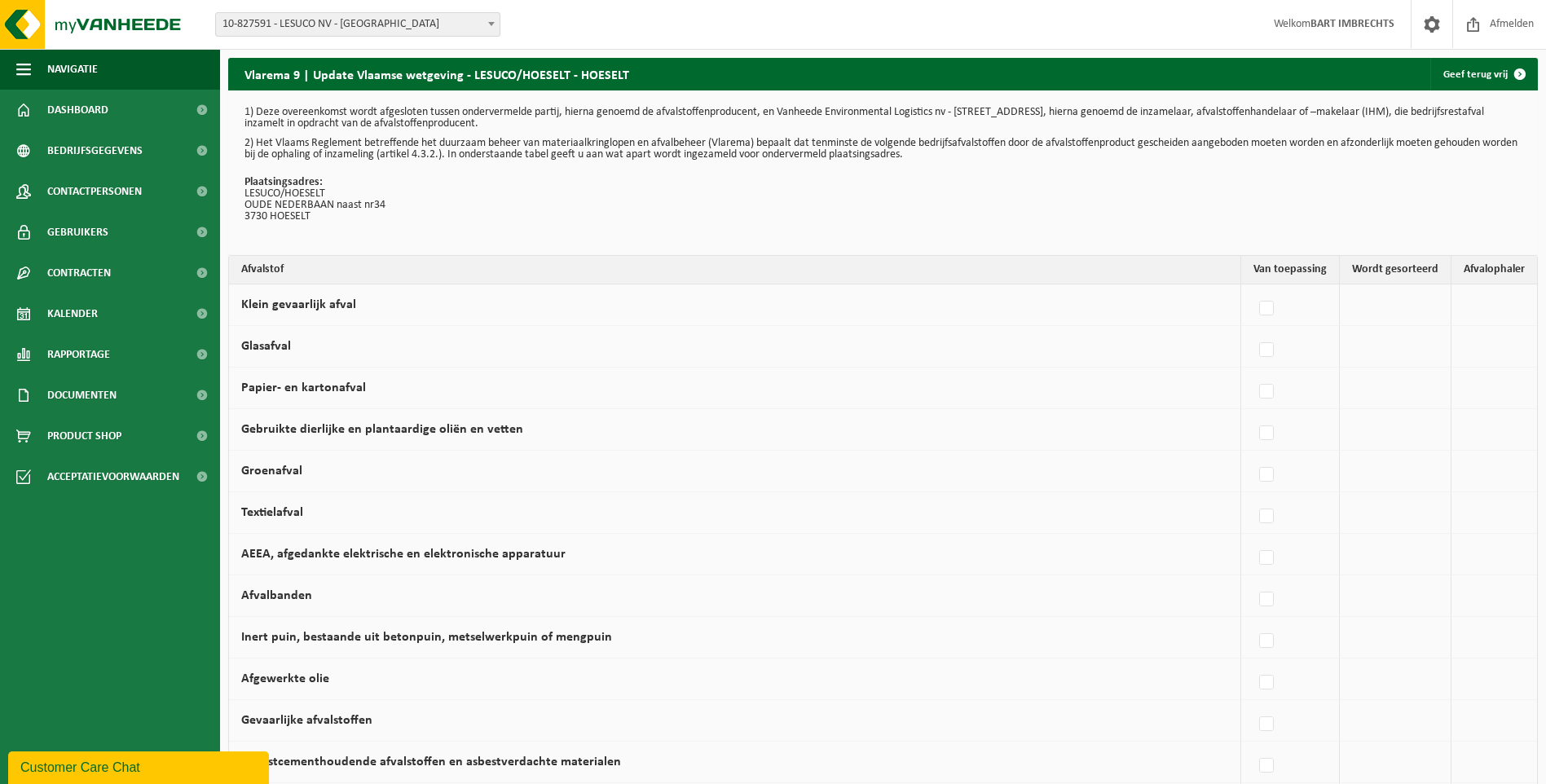
click at [293, 510] on label "Textielafval" at bounding box center [271, 512] width 62 height 13
click at [1253, 496] on input "Textielafval" at bounding box center [1253, 495] width 1 height 1
checkbox input "true"
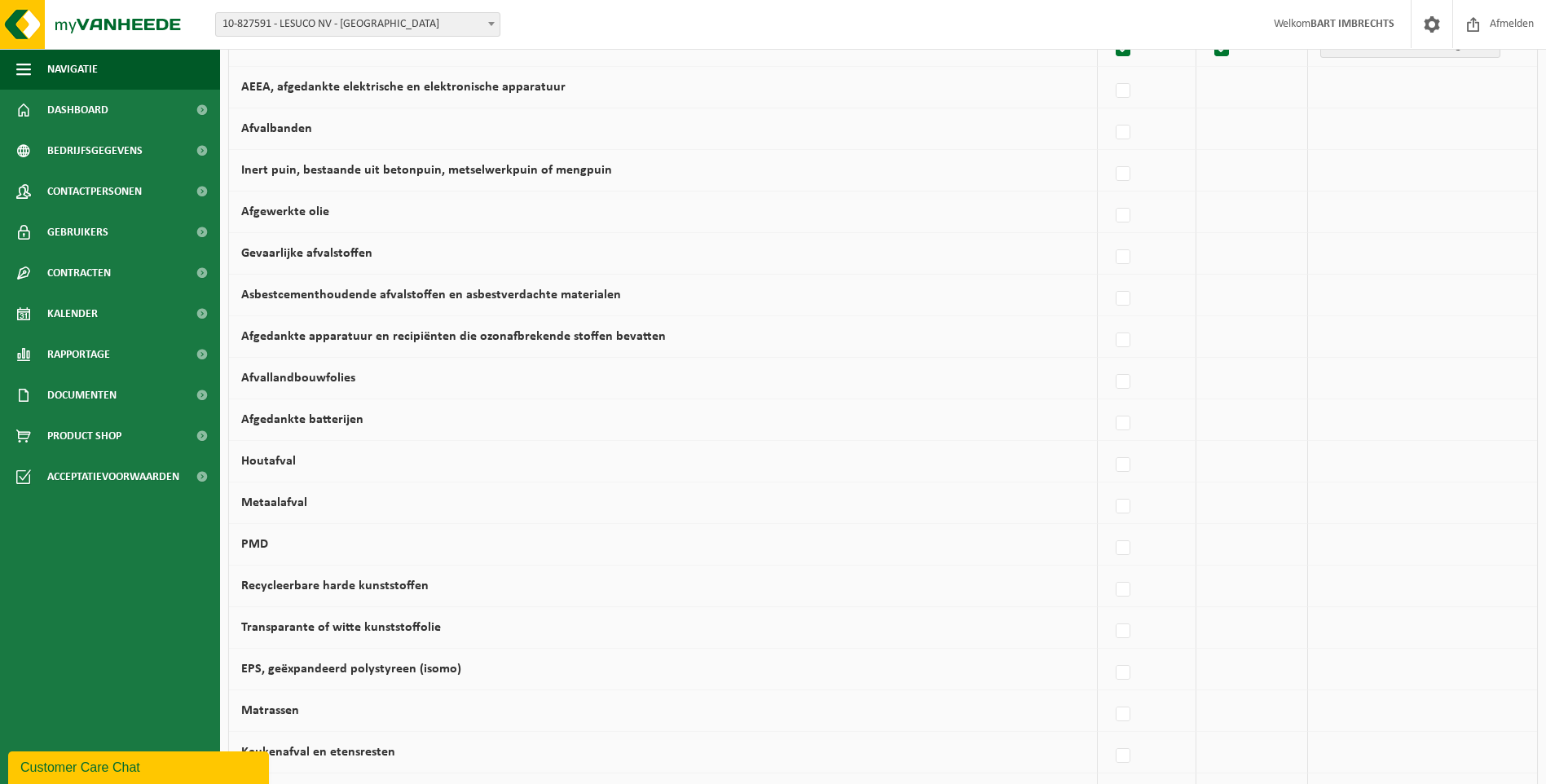
scroll to position [488, 0]
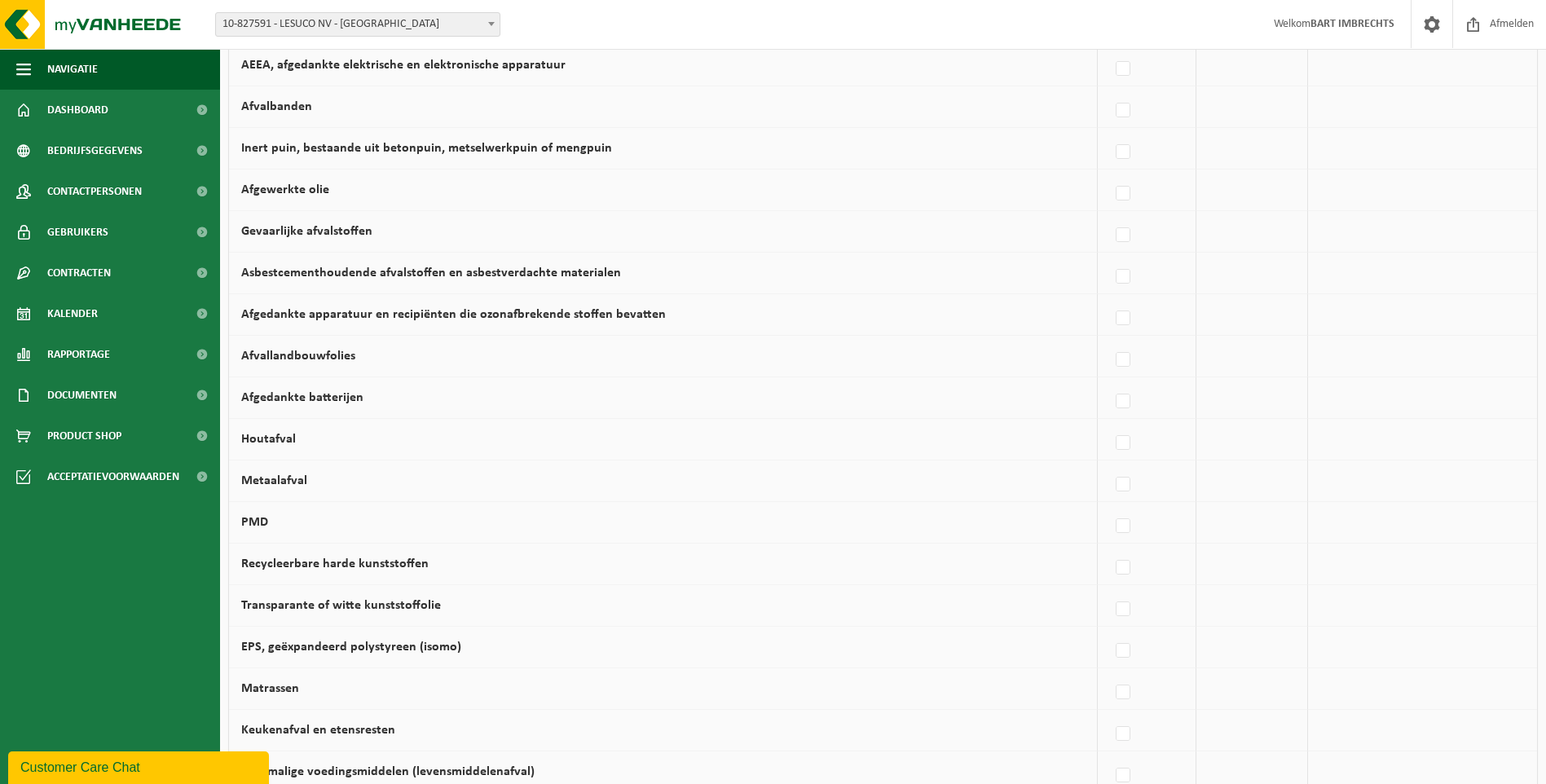
click at [299, 564] on label "Recycleerbare harde kunststoffen" at bounding box center [335, 563] width 188 height 13
click at [1110, 548] on input "Recycleerbare harde kunststoffen" at bounding box center [1110, 547] width 1 height 1
checkbox input "true"
click at [301, 602] on label "Transparante of witte kunststoffolie" at bounding box center [341, 605] width 200 height 13
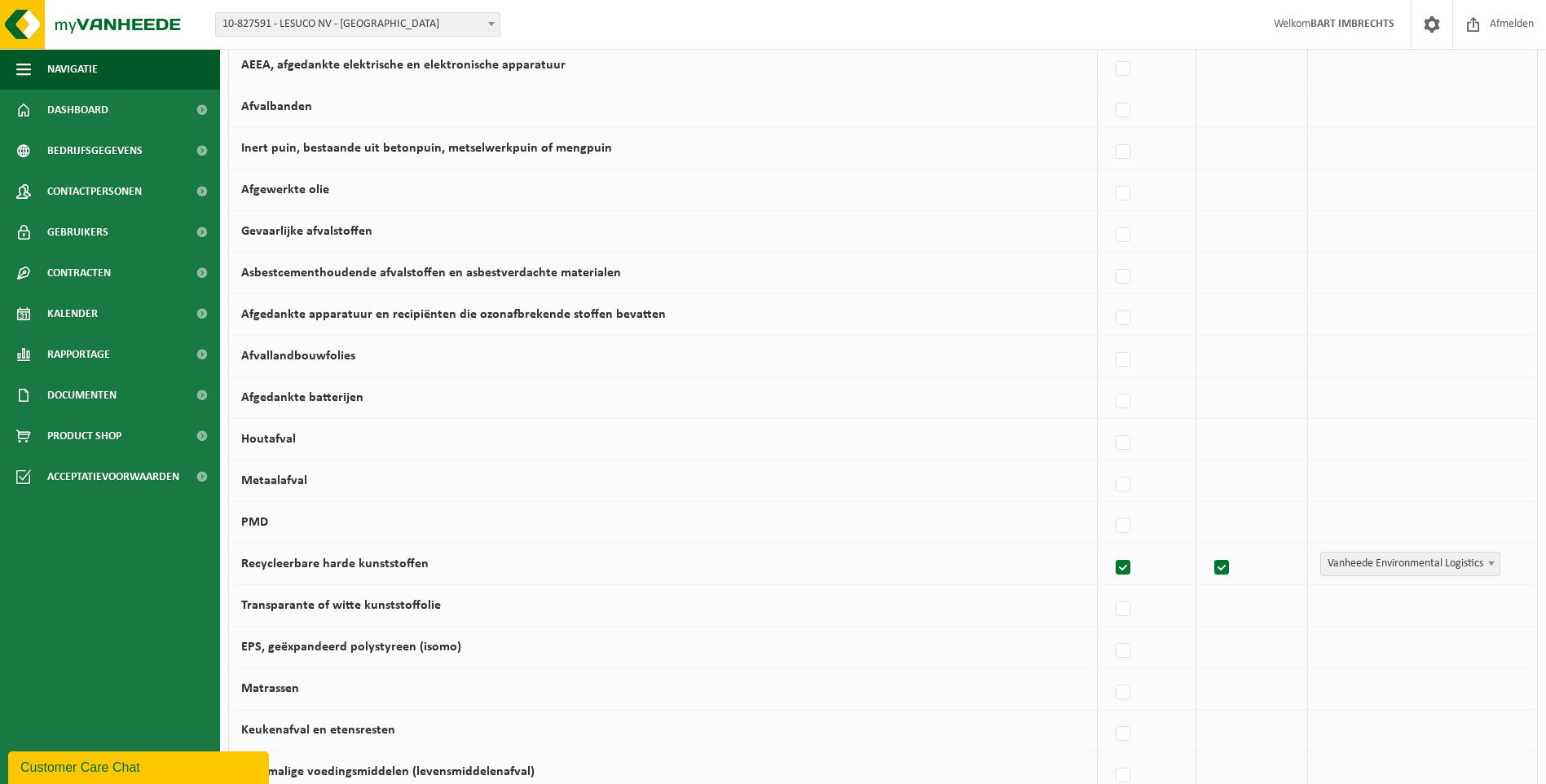
click at [1110, 589] on input "Transparante of witte kunststoffolie" at bounding box center [1110, 588] width 1 height 1
checkbox input "true"
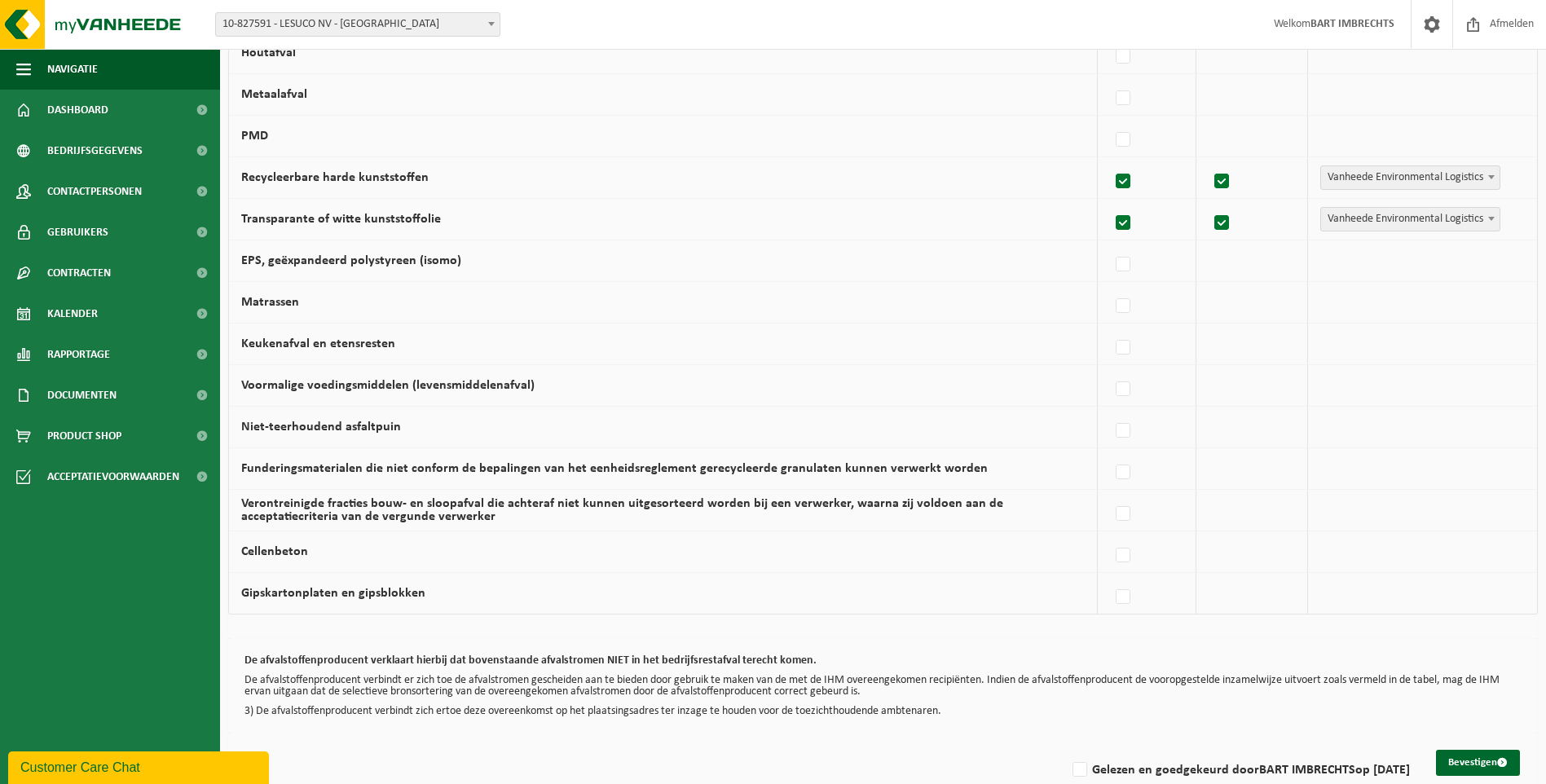
scroll to position [906, 0]
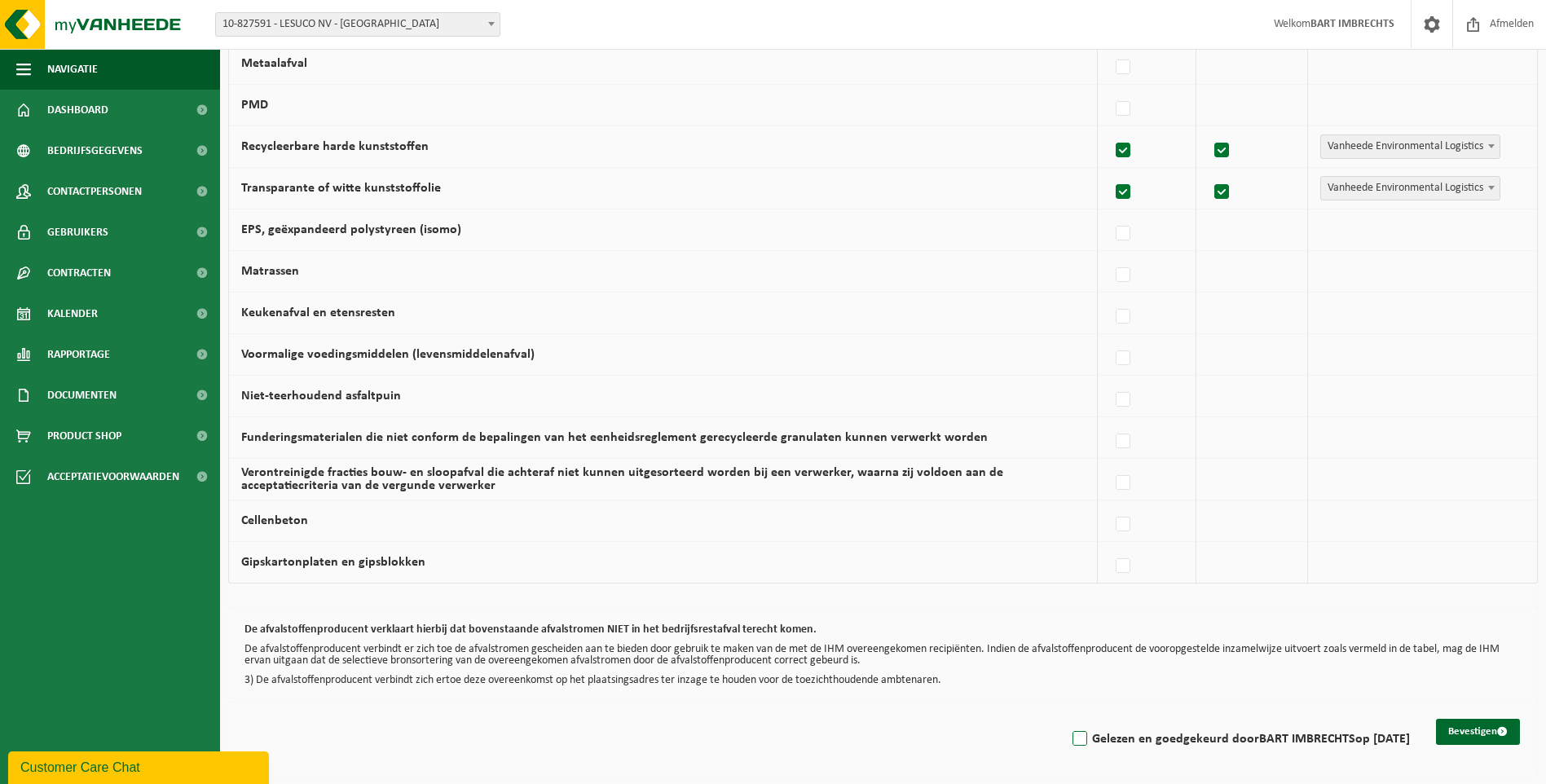
click at [1071, 734] on label "Gelezen en goedgekeurd door BART IMBRECHTS op 18/09/25" at bounding box center [1240, 739] width 341 height 24
click at [1067, 719] on input "Gelezen en goedgekeurd door BART IMBRECHTS op 18/09/25" at bounding box center [1066, 718] width 1 height 1
checkbox input "true"
click at [1483, 731] on button "Bevestigen" at bounding box center [1478, 732] width 84 height 26
